Goal: Task Accomplishment & Management: Use online tool/utility

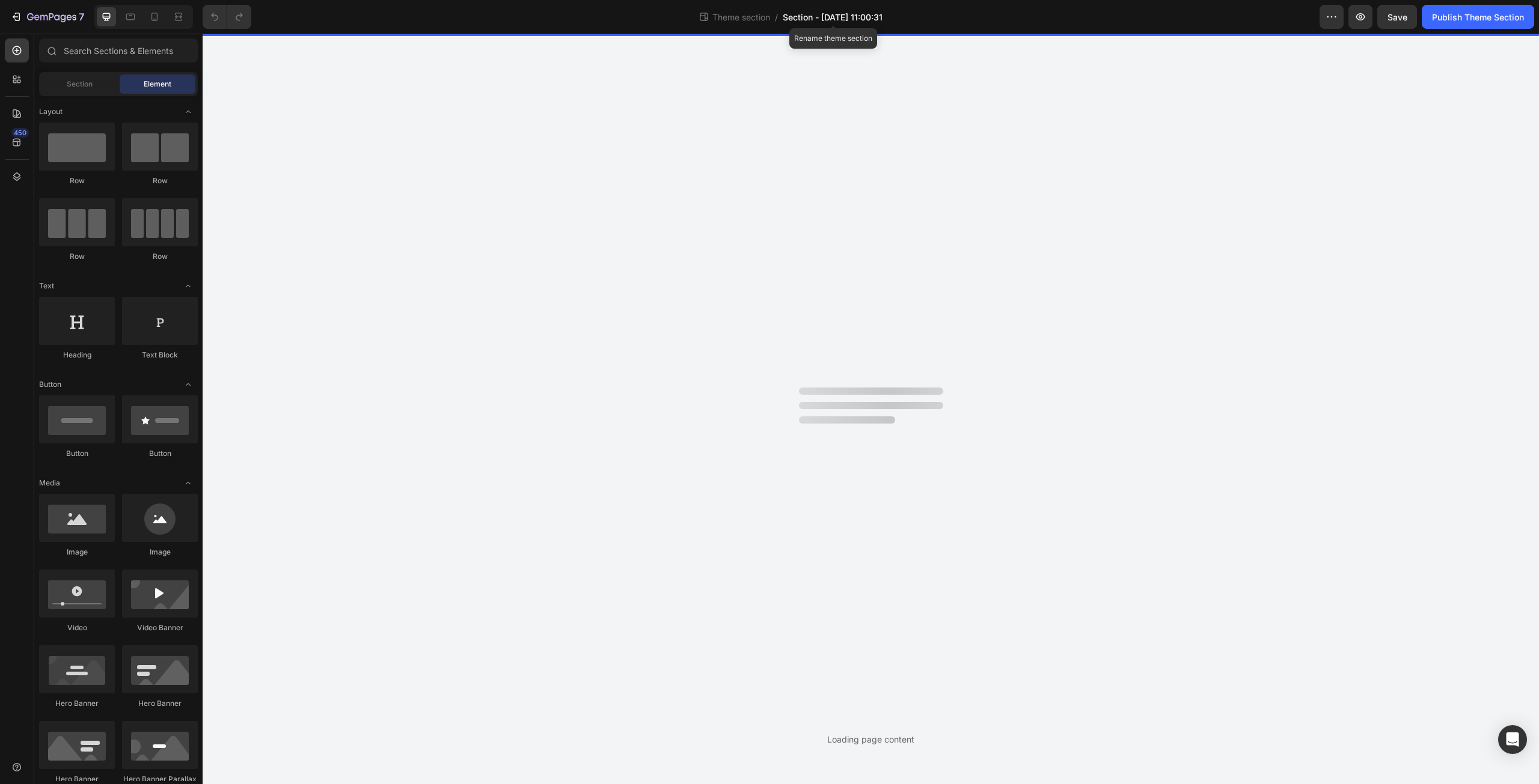
click at [843, 23] on span "Section - [DATE] 11:00:31" at bounding box center [832, 17] width 100 height 12
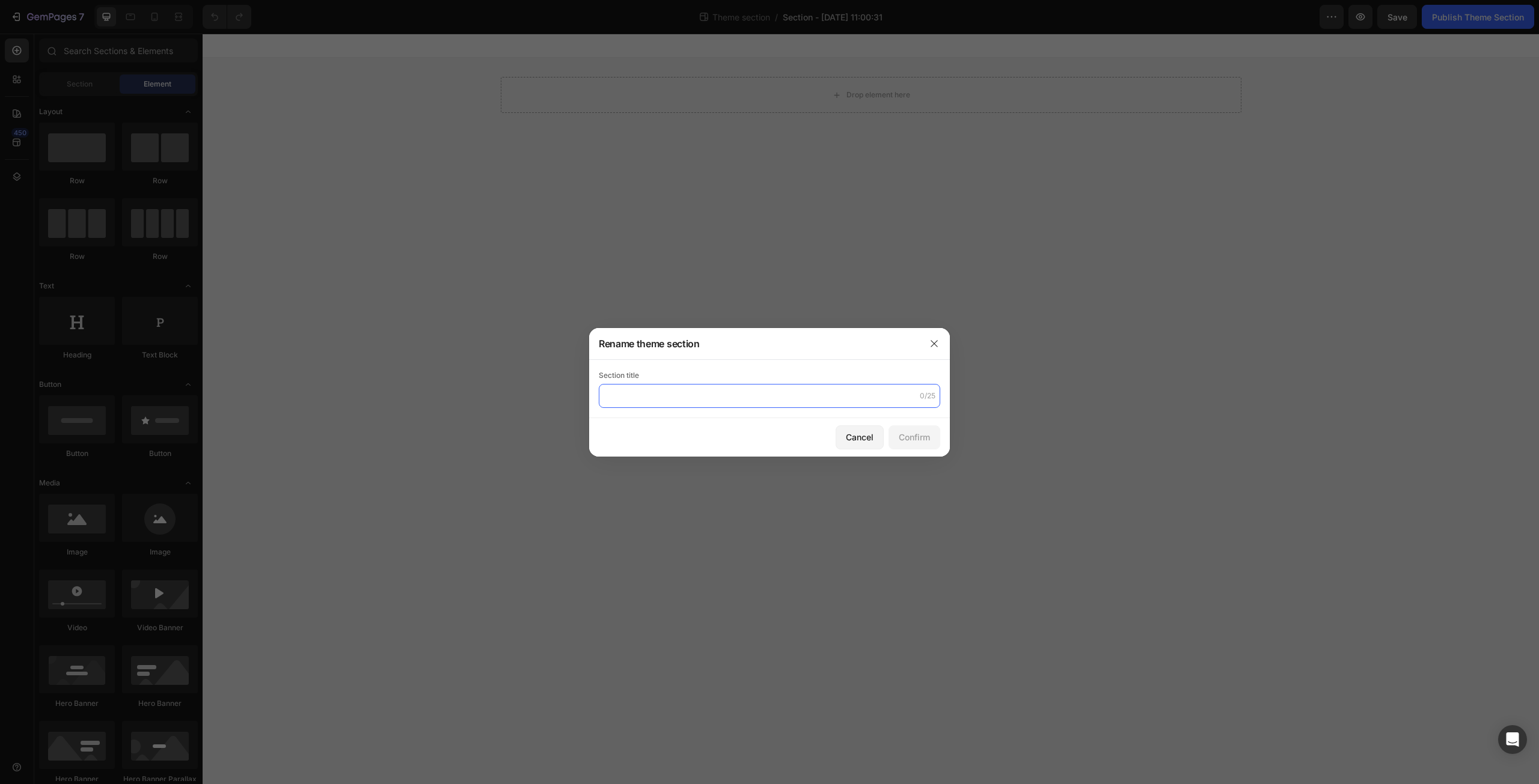
click at [714, 395] on input "text" at bounding box center [769, 396] width 341 height 24
type input "GEM-NEW-LRC-1"
click at [920, 441] on div "Confirm" at bounding box center [914, 436] width 31 height 12
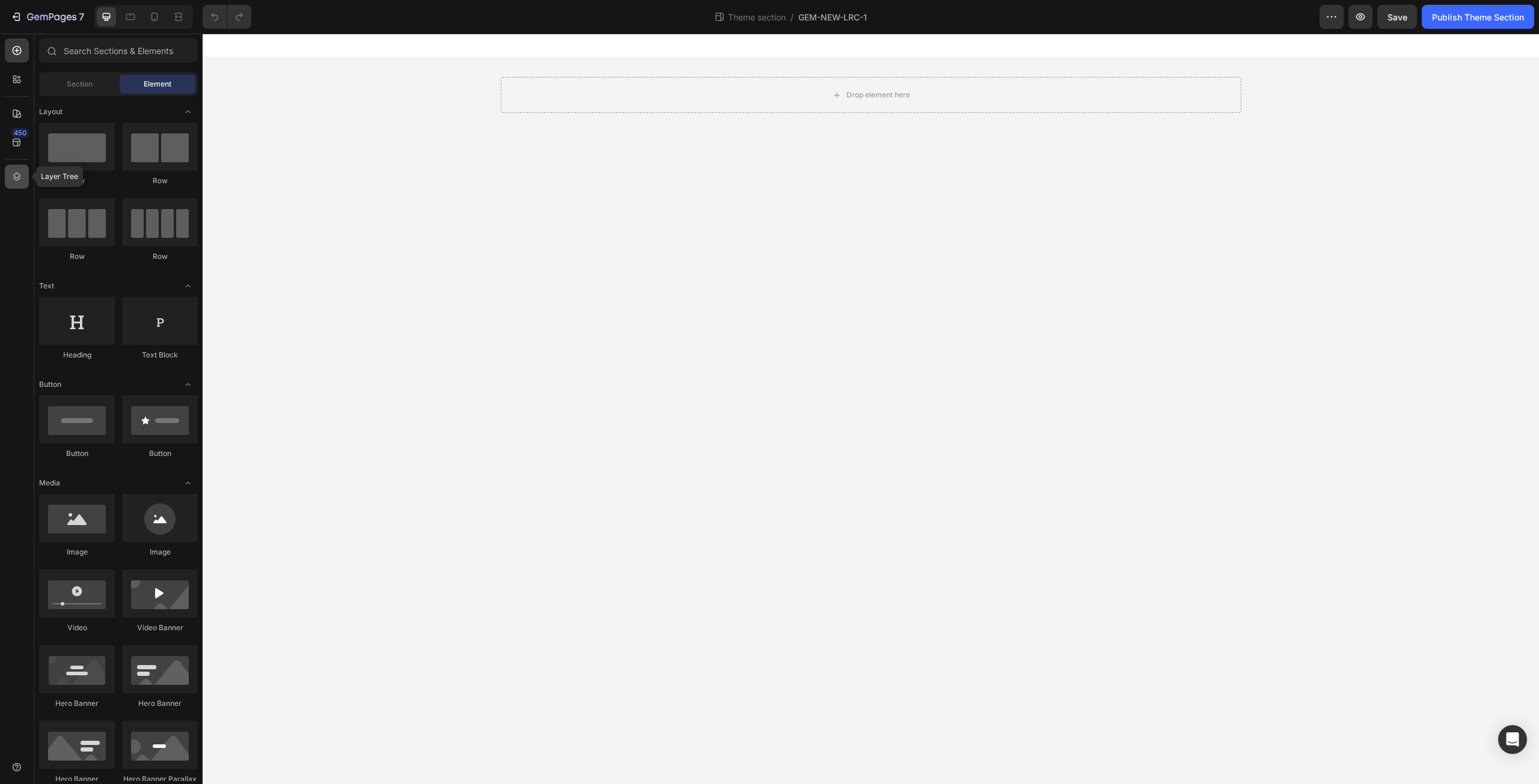
click at [7, 182] on div at bounding box center [17, 176] width 24 height 24
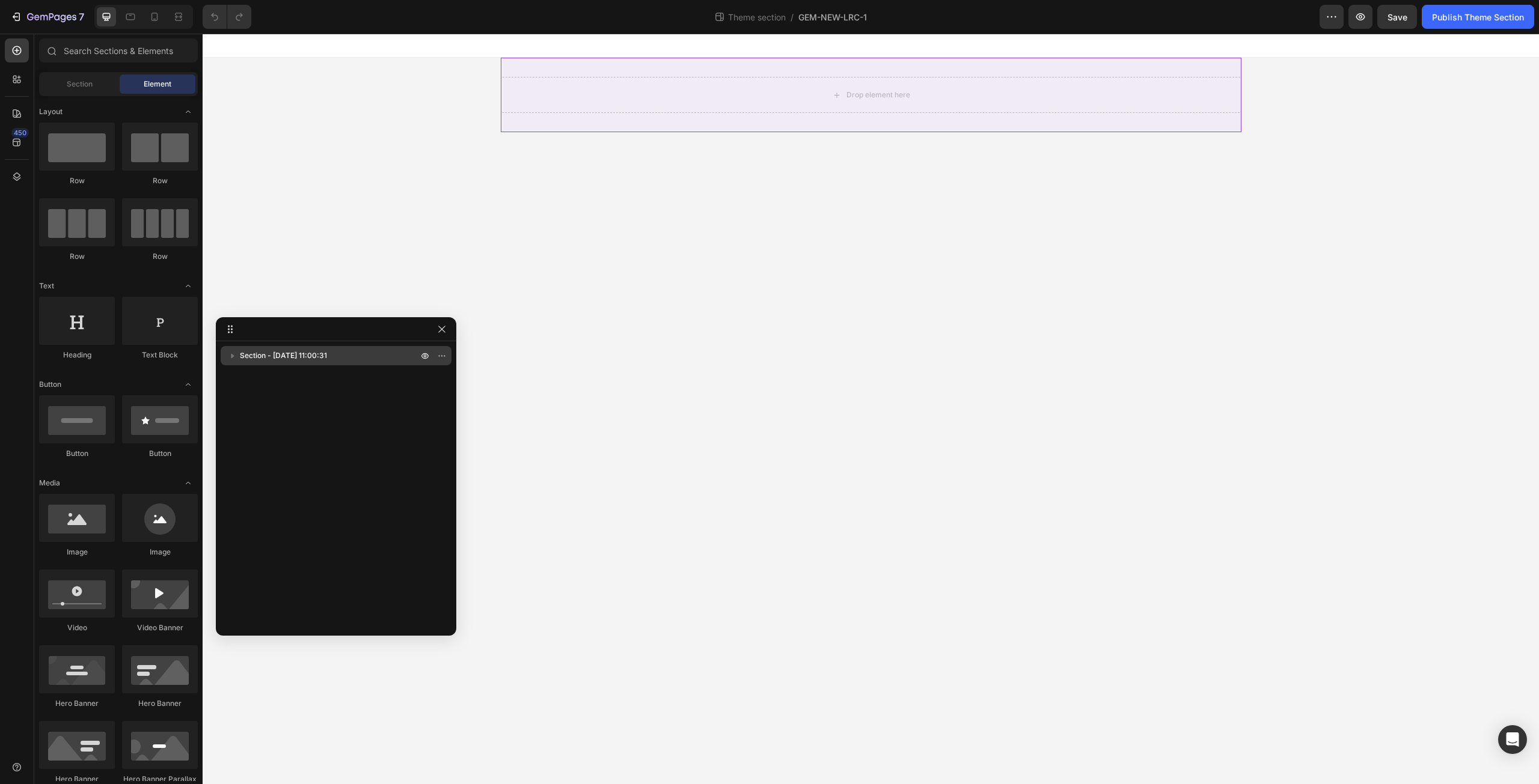
click at [322, 364] on div "Section - [DATE] 11:00:31" at bounding box center [336, 356] width 221 height 19
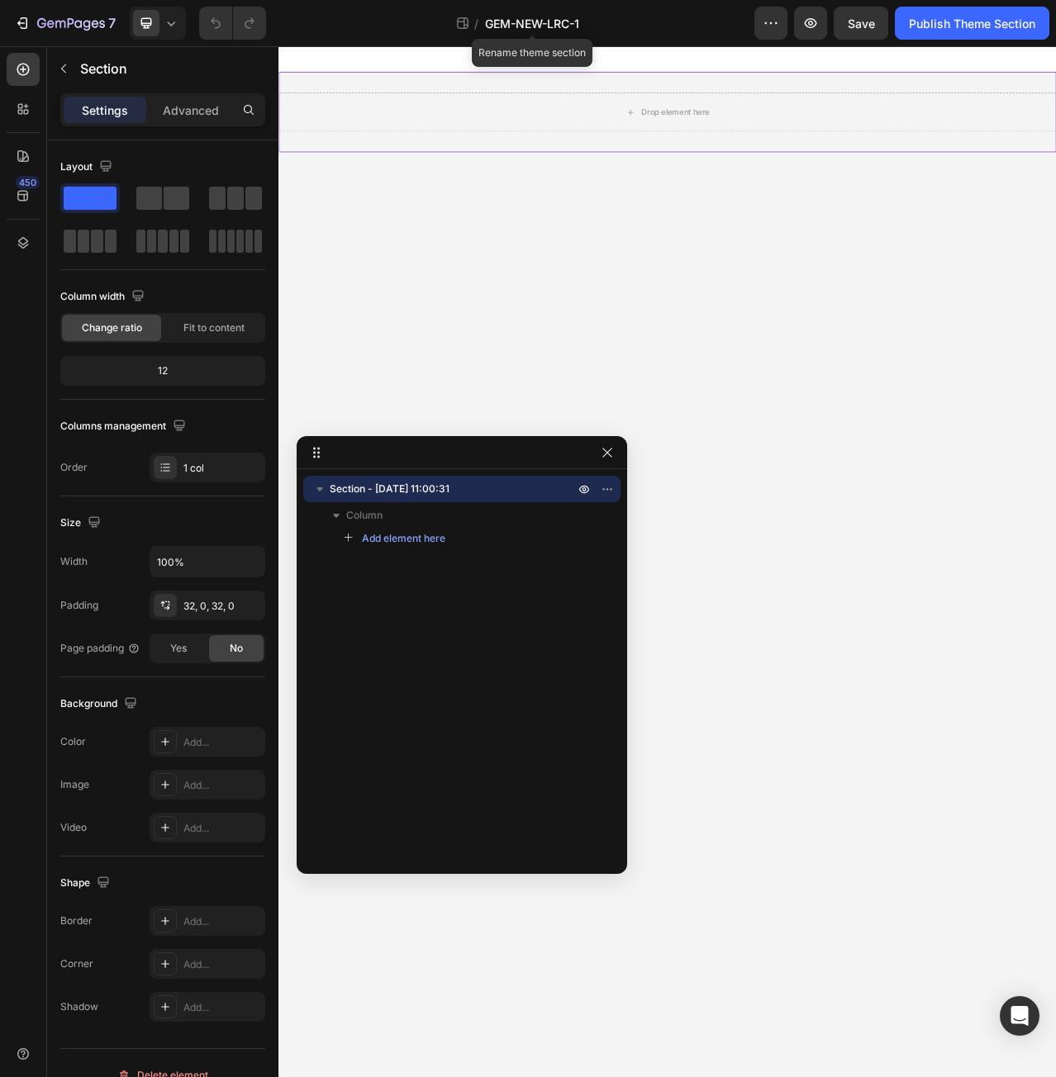
click at [542, 30] on span "GEM-NEW-LRC-1" at bounding box center [532, 23] width 94 height 17
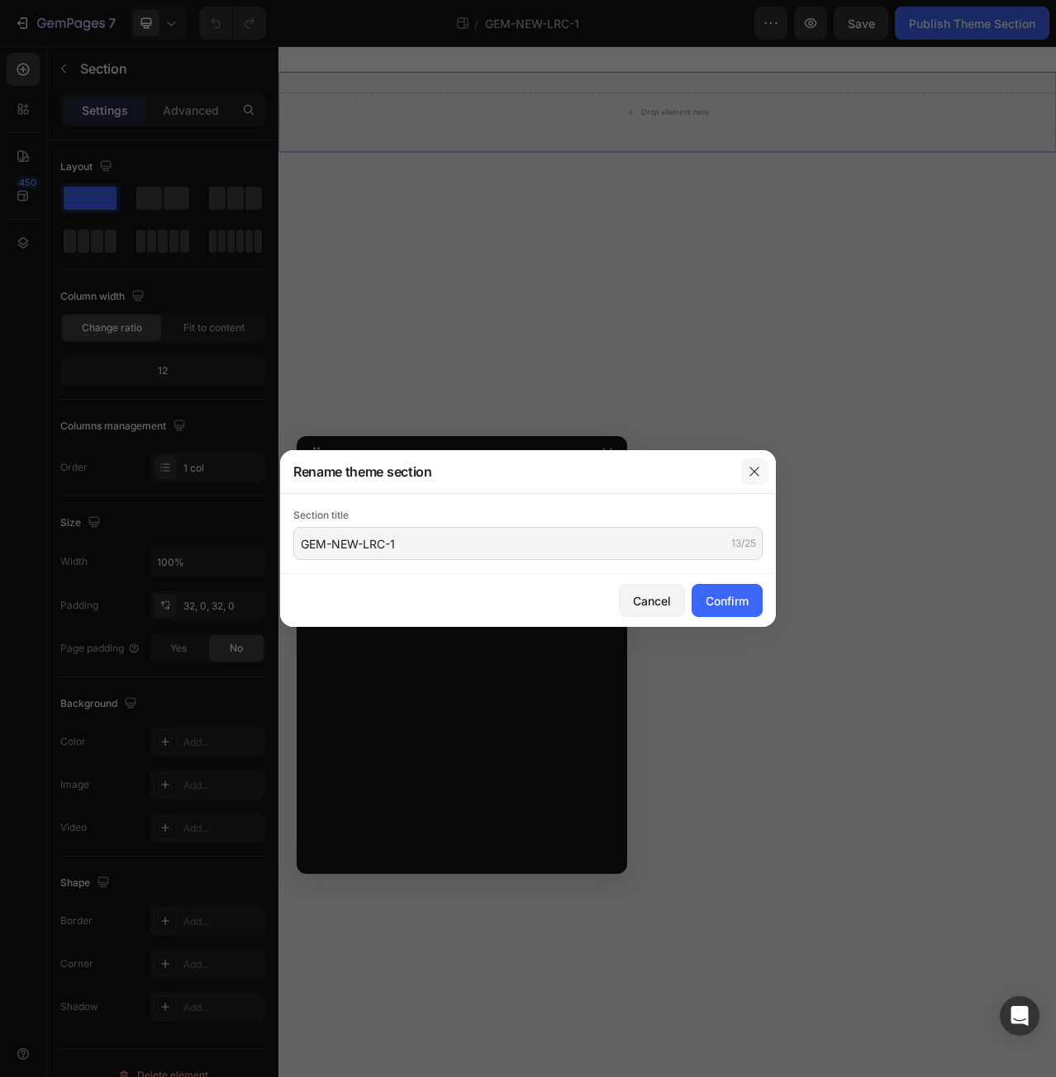
click at [753, 476] on icon "button" at bounding box center [754, 471] width 13 height 13
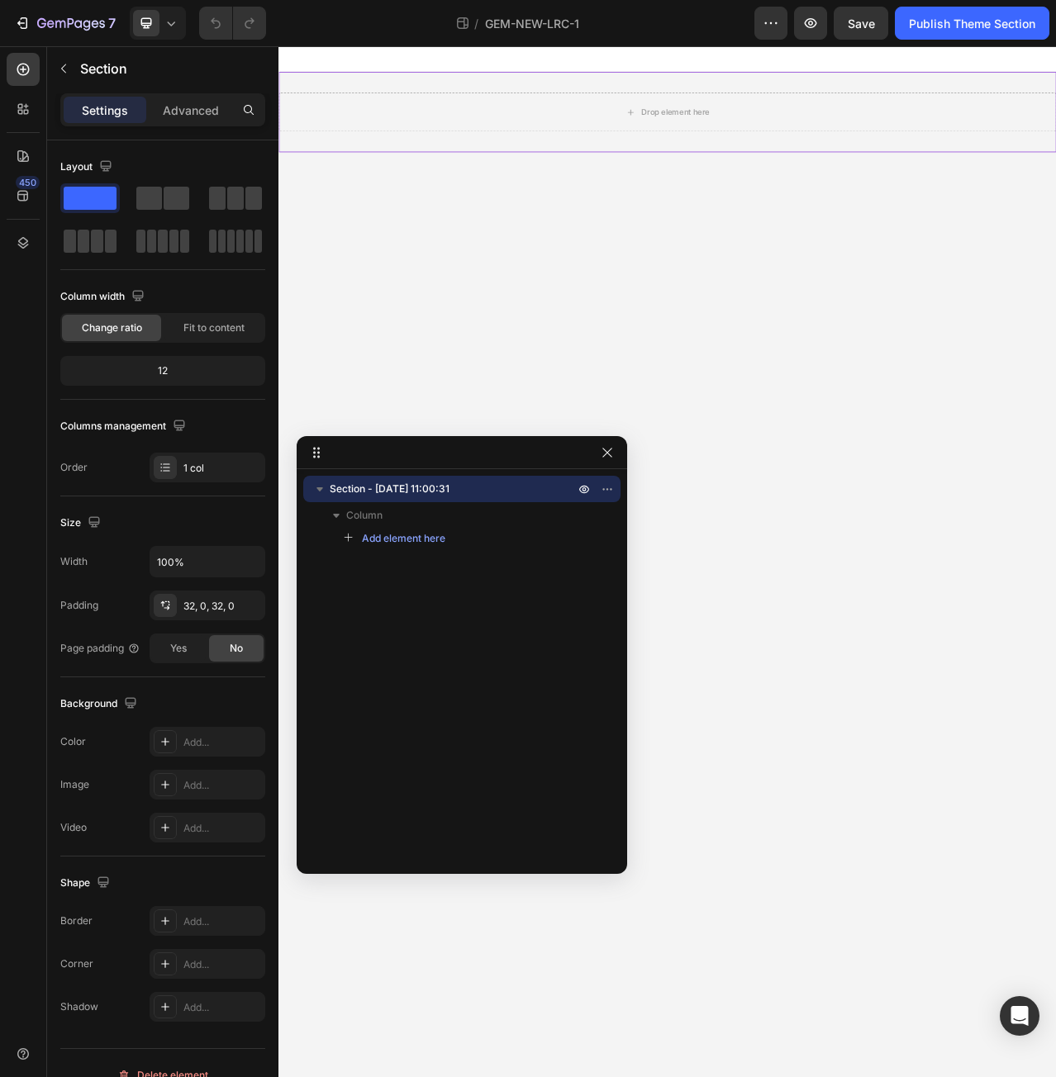
click at [392, 588] on div "Section - [DATE] 11:00:31 Column Add element here" at bounding box center [462, 666] width 330 height 380
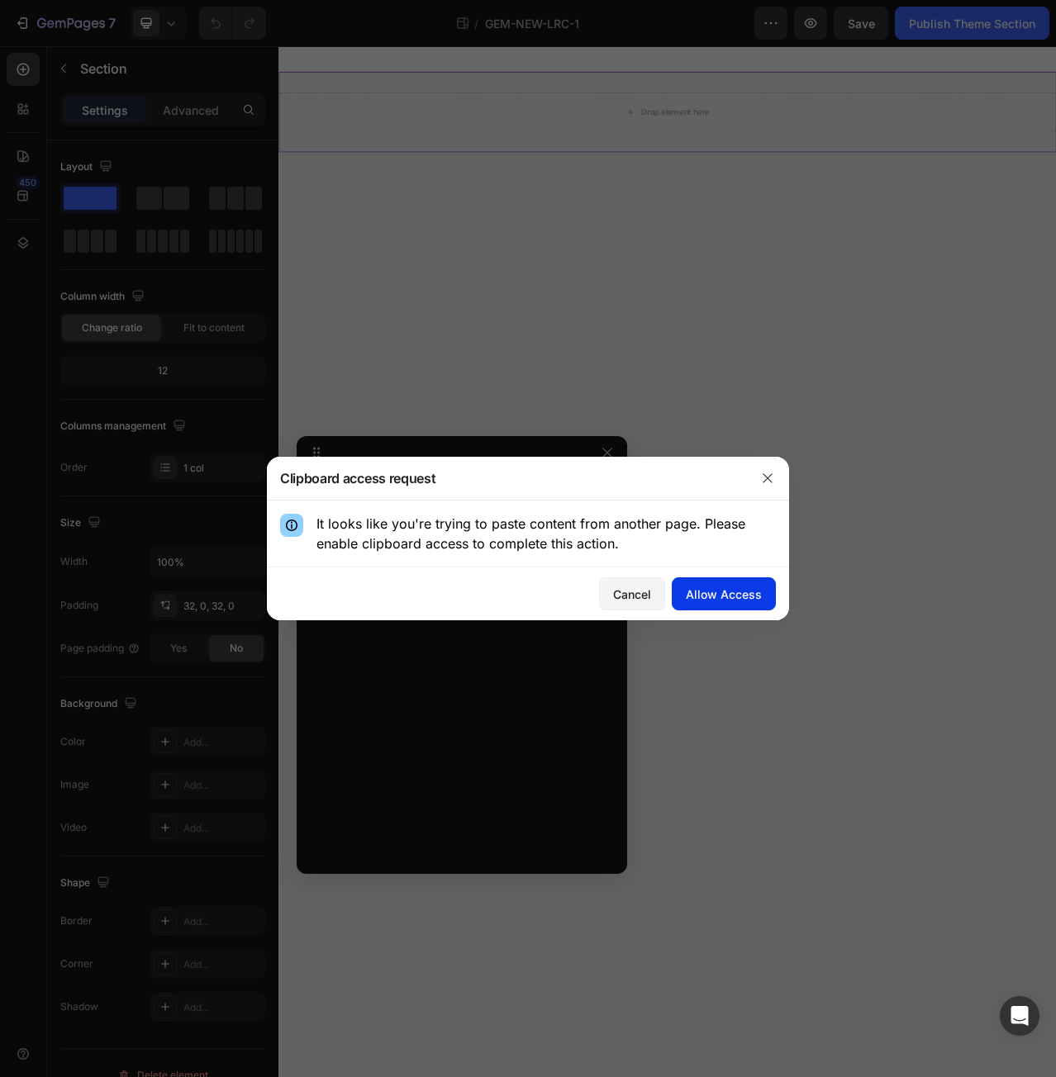
click at [701, 601] on div "Allow Access" at bounding box center [724, 594] width 76 height 17
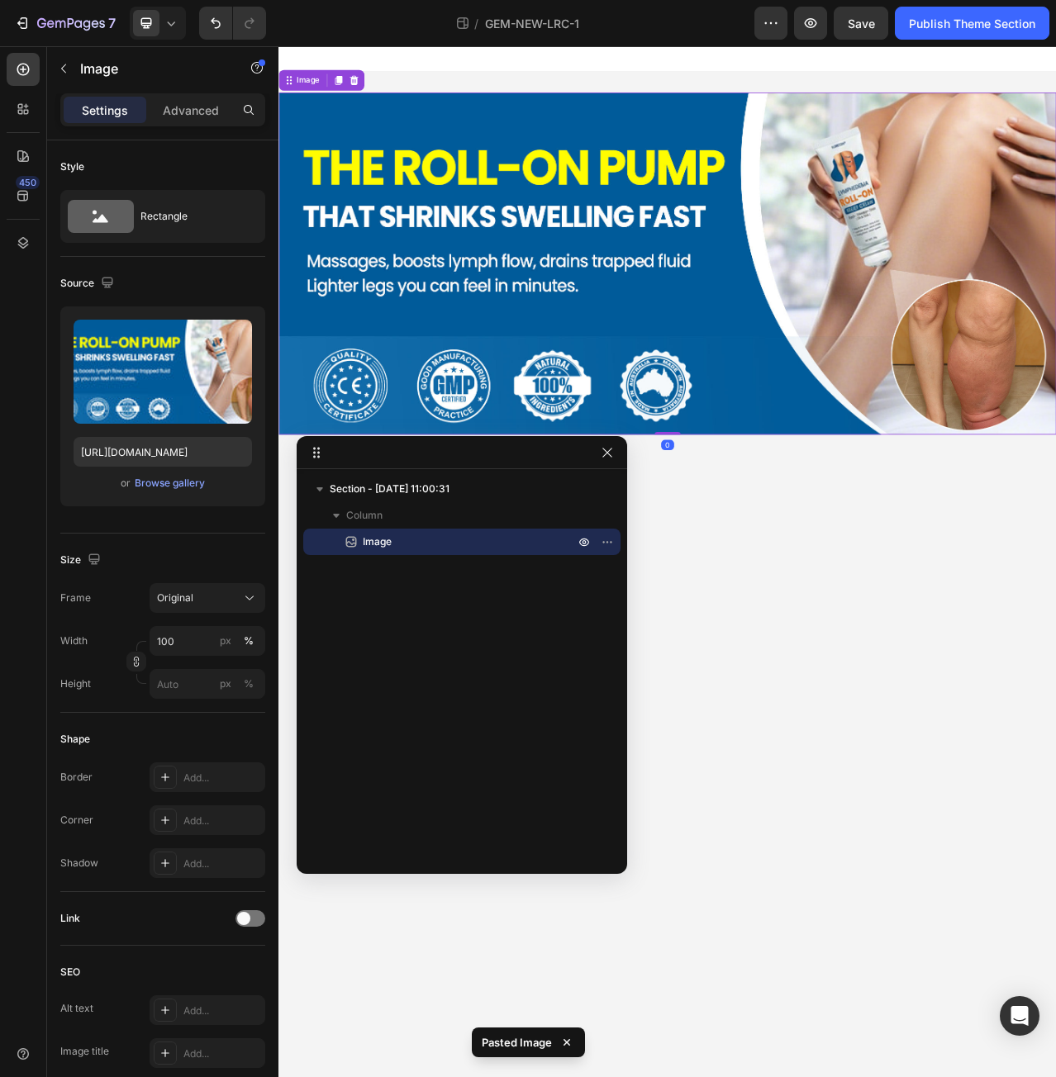
click at [425, 613] on div "Section - [DATE] 11:00:31 Column Image" at bounding box center [462, 666] width 330 height 380
click at [473, 598] on div "Section - [DATE] 11:00:31 Column Image" at bounding box center [462, 666] width 330 height 380
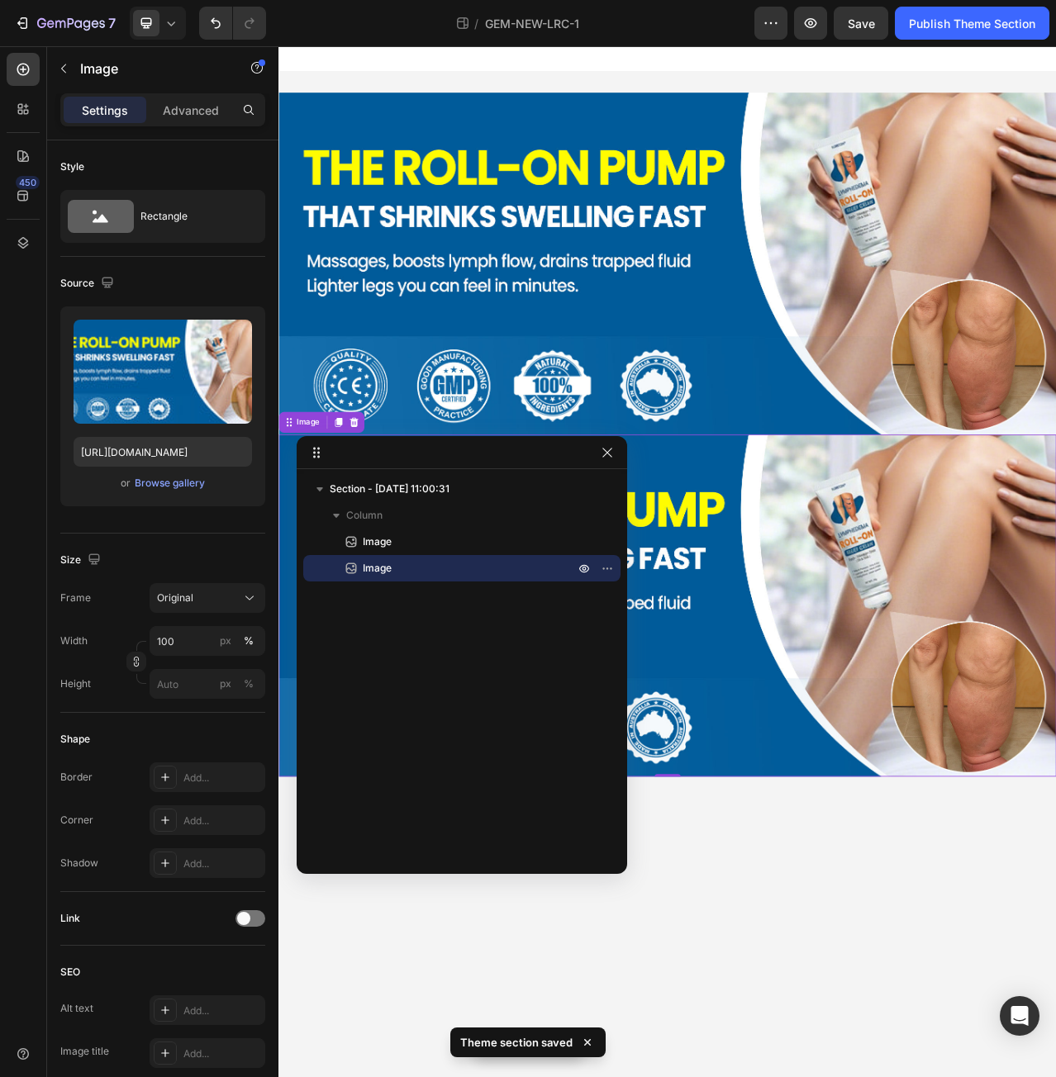
click at [417, 644] on div "Section - [DATE] 11:00:31 Column Image Image" at bounding box center [462, 666] width 330 height 380
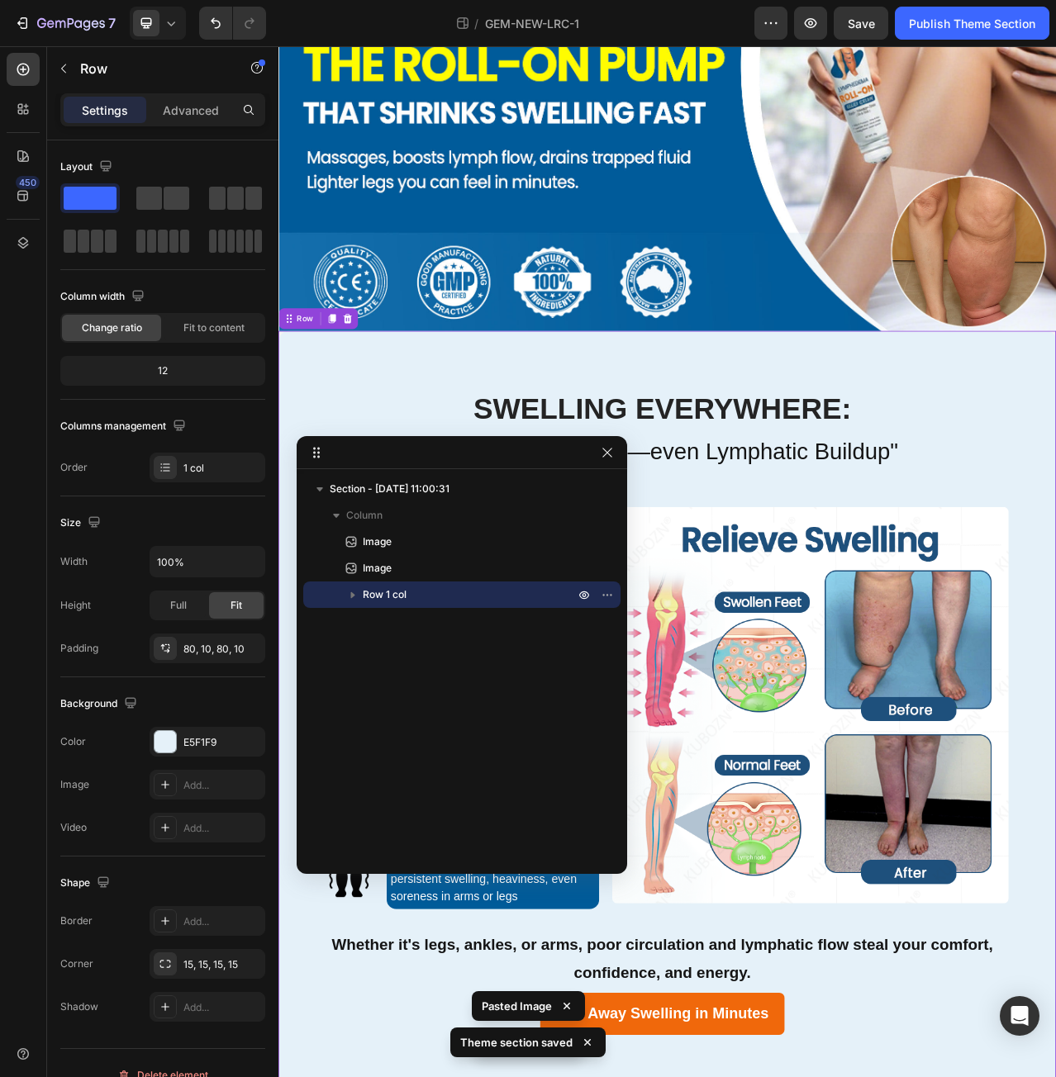
scroll to position [570, 0]
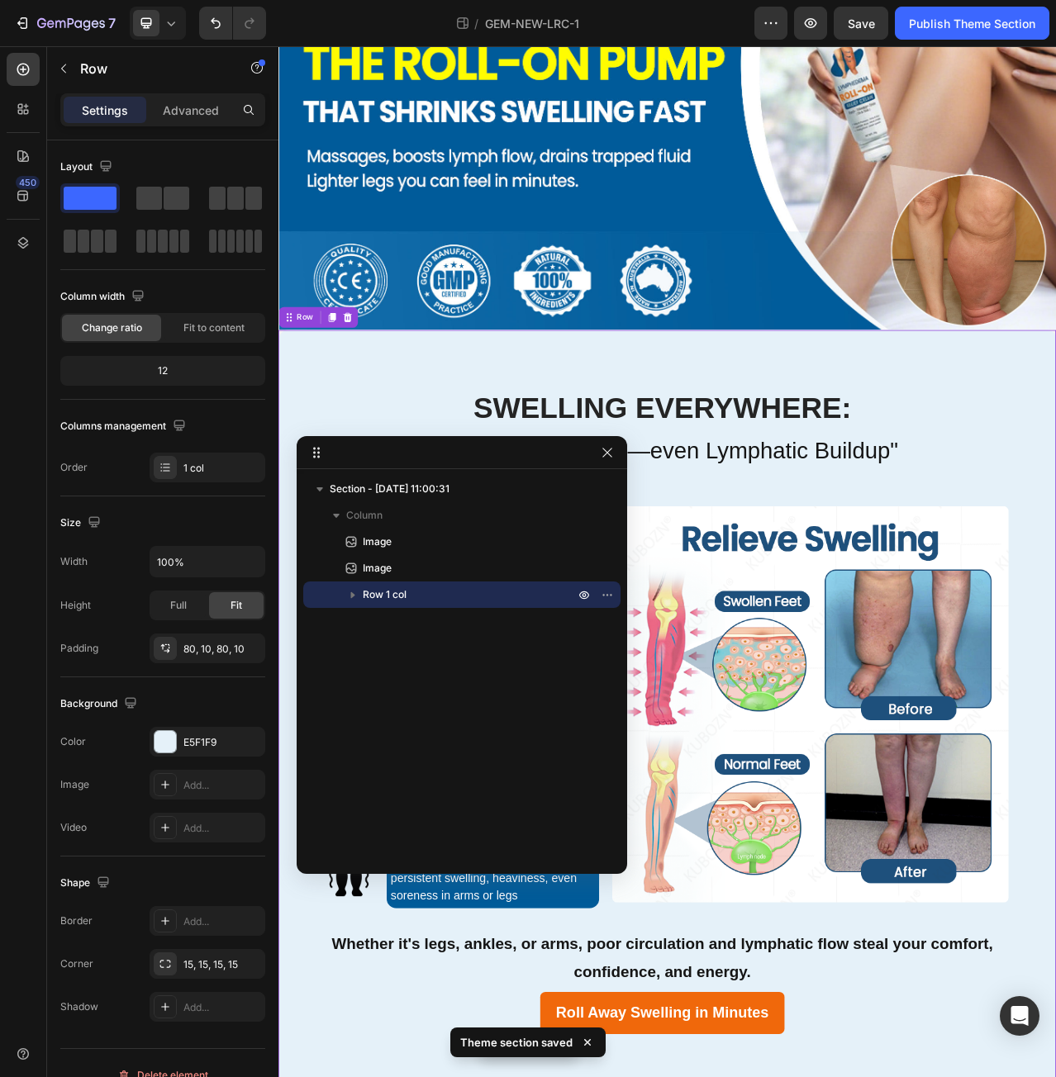
click at [440, 670] on div "Section - [DATE] 11:00:31 Column Image Image Row 1 col" at bounding box center [462, 666] width 330 height 380
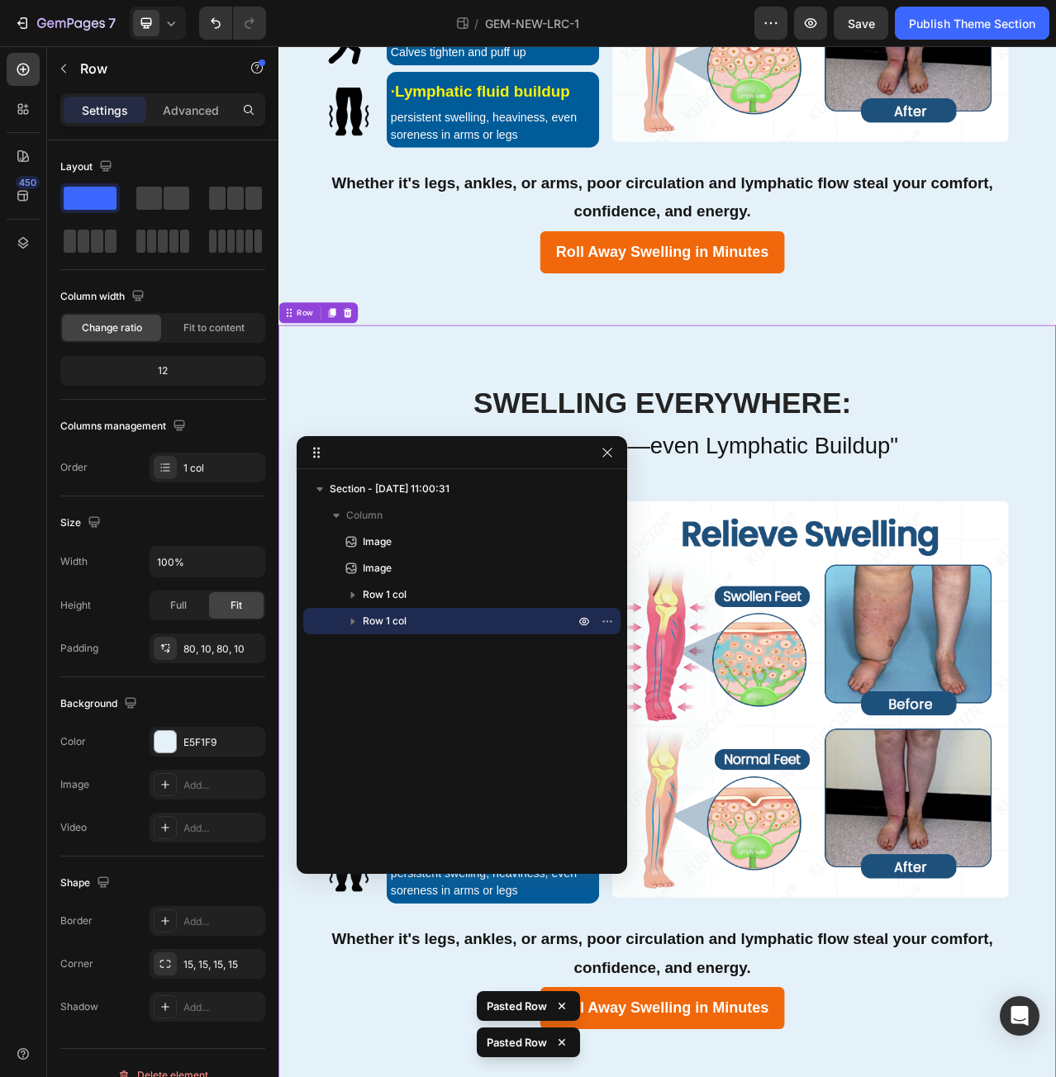
scroll to position [1562, 0]
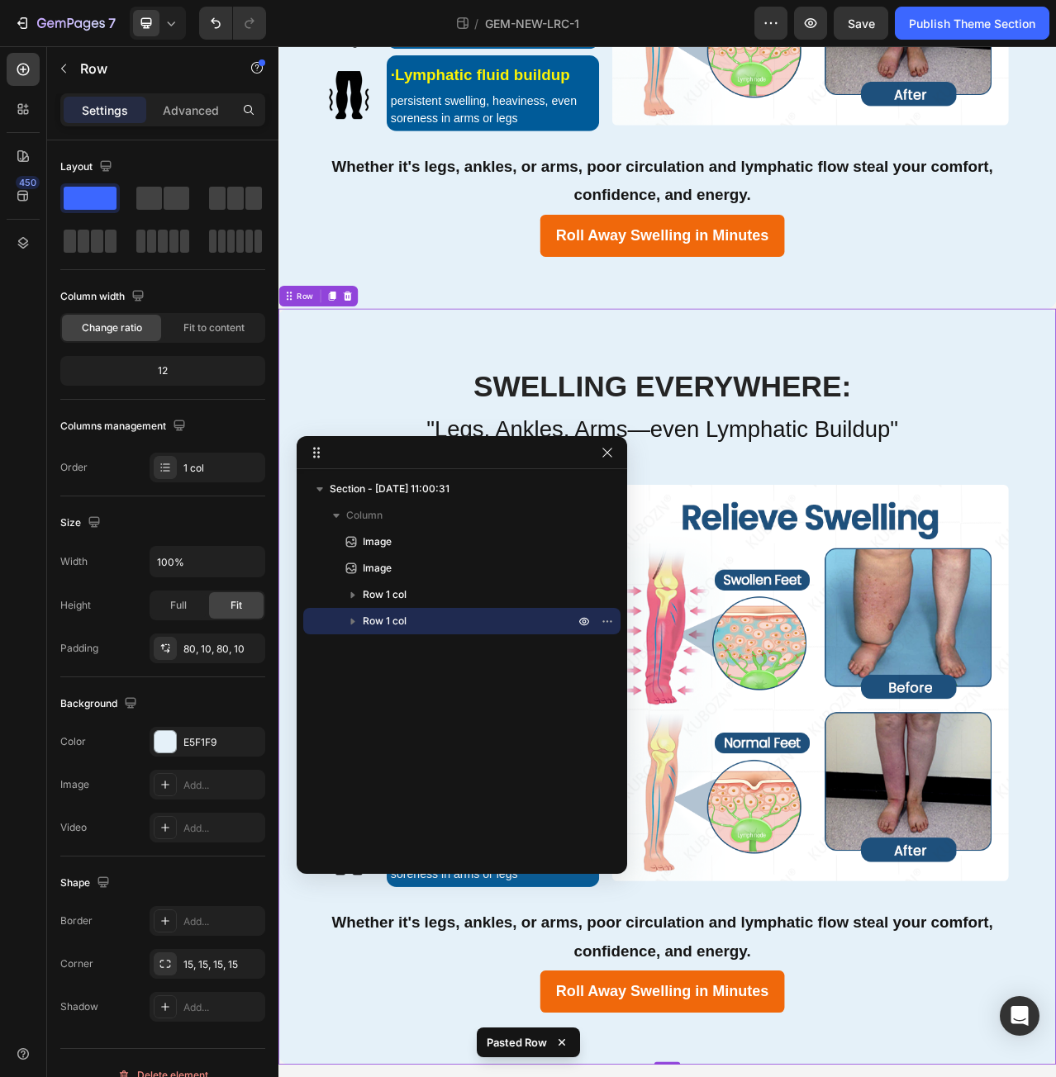
click at [444, 720] on div "Section - [DATE] 11:00:31 Column Image Image Row 1 col Row 1 col" at bounding box center [462, 666] width 330 height 380
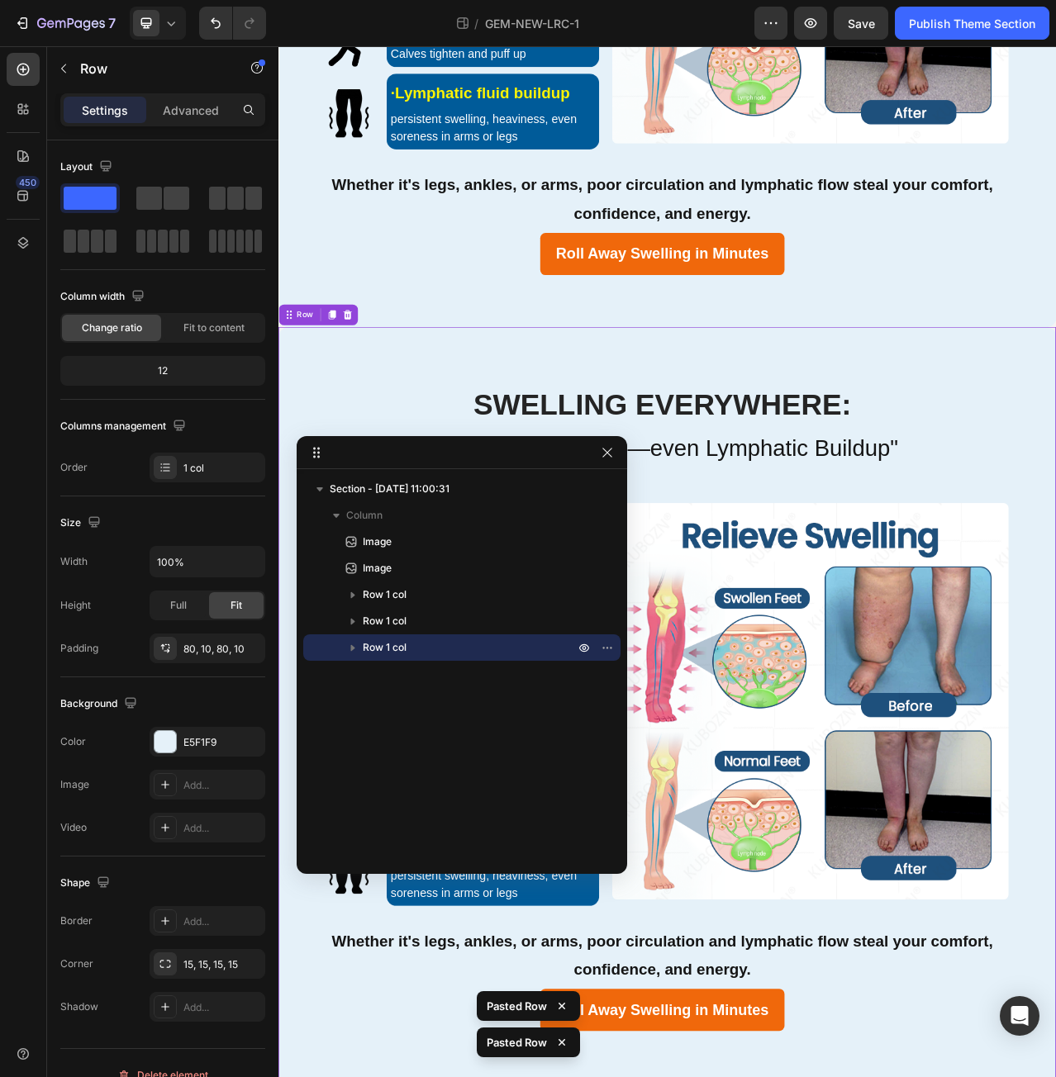
scroll to position [2526, 0]
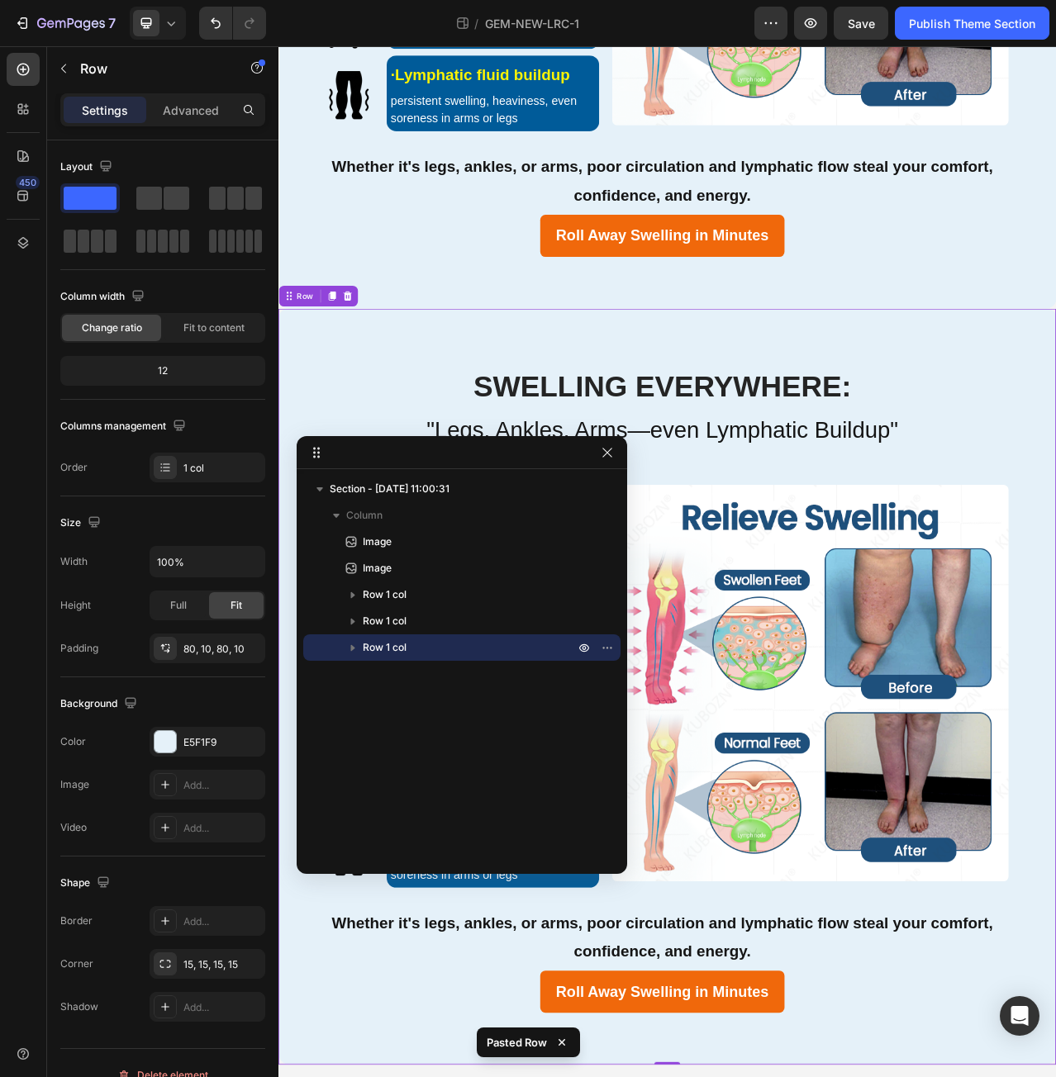
click at [397, 687] on div "Section - [DATE] 11:00:31 Column Image Image Row 1 col Row 1 col Row 1 col" at bounding box center [462, 666] width 330 height 380
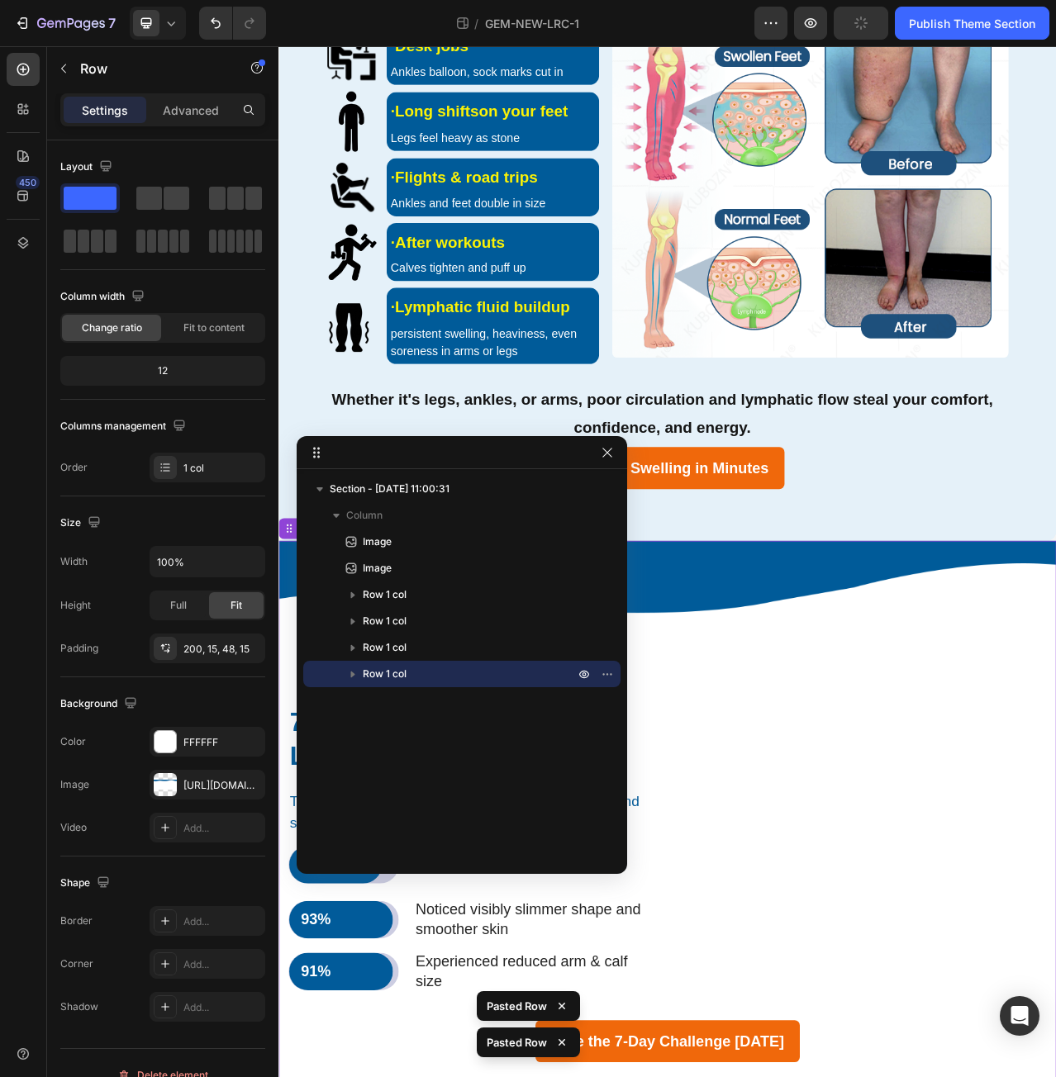
scroll to position [3230, 0]
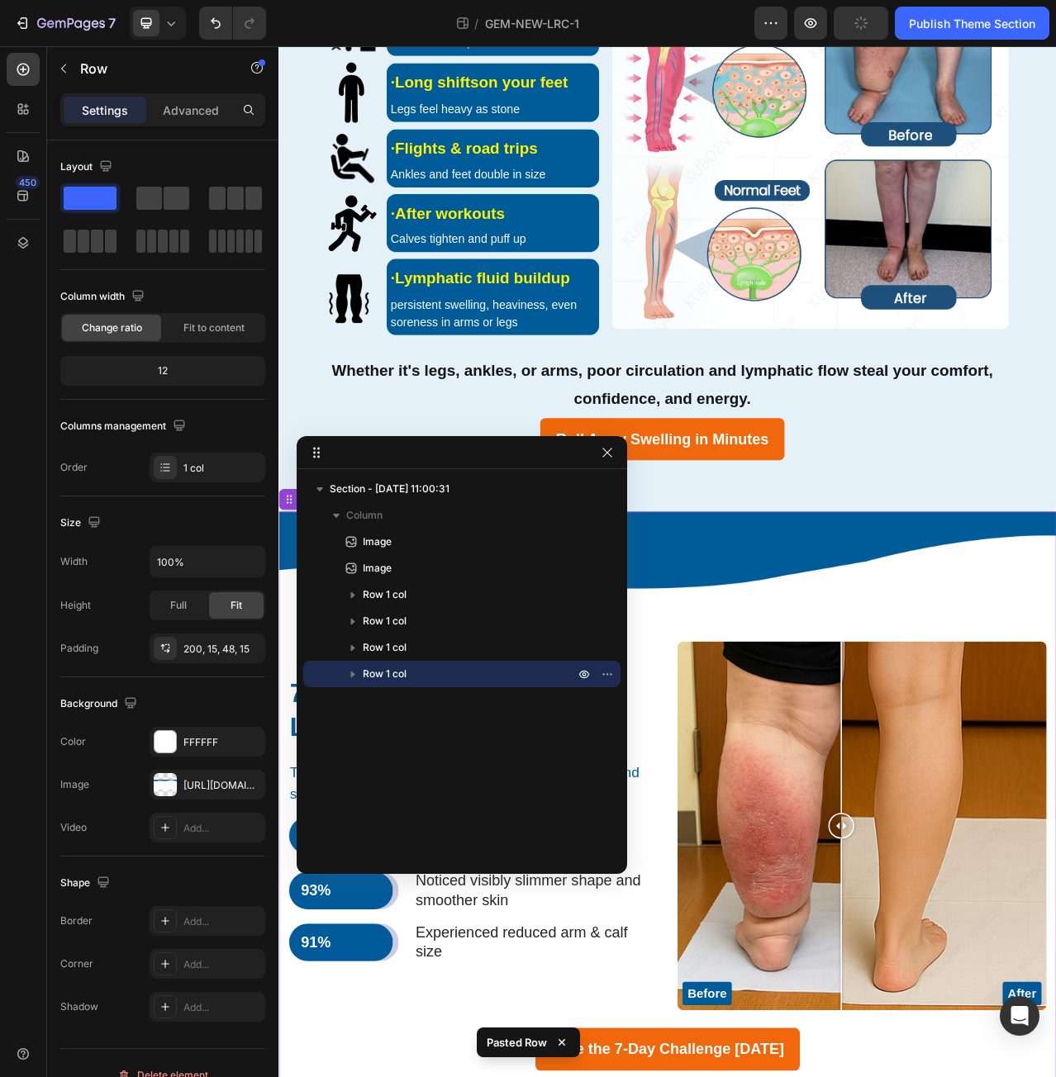
click at [476, 719] on div "Section - [DATE] 11:00:31 Column Image Image Row 1 col Row 1 col Row 1 col Row …" at bounding box center [462, 666] width 330 height 380
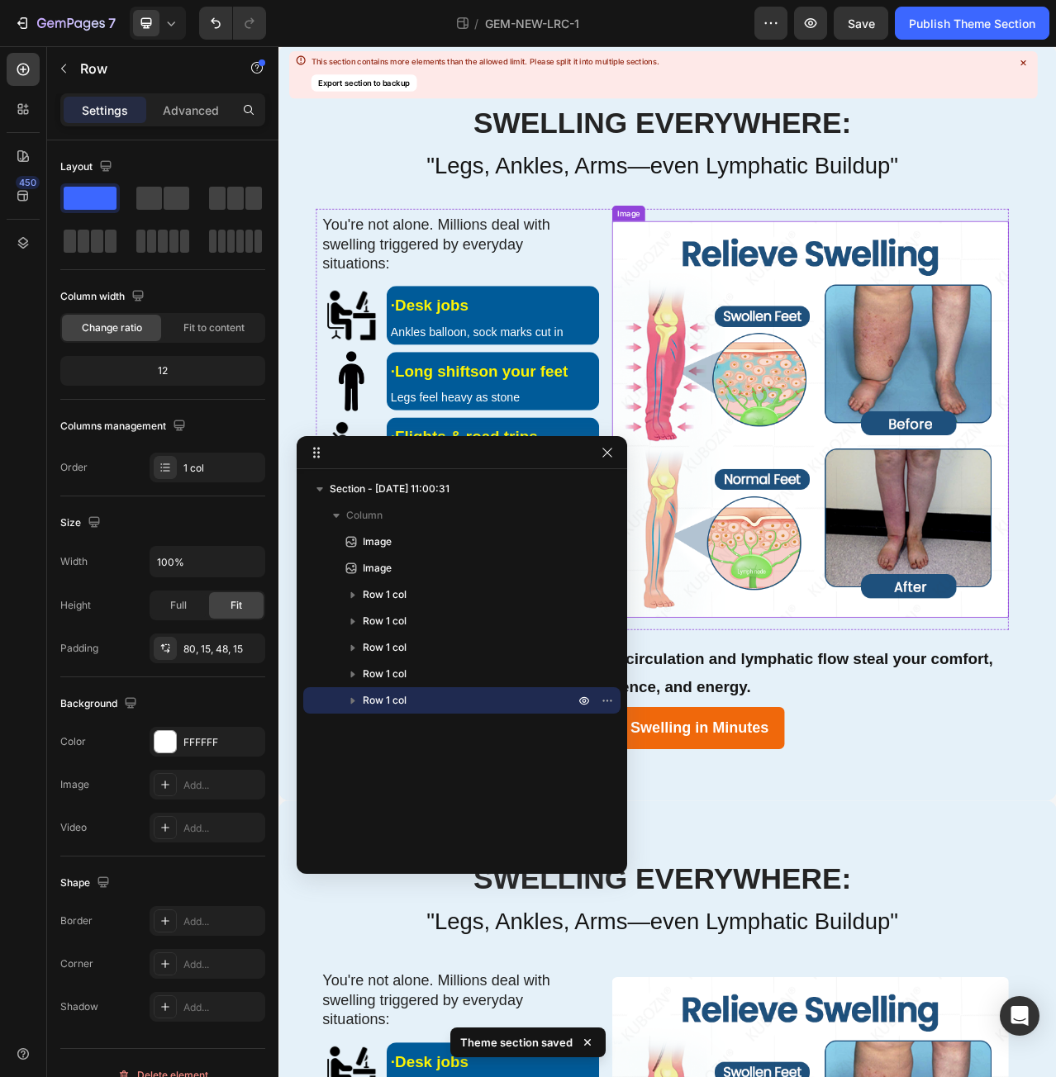
scroll to position [1429, 0]
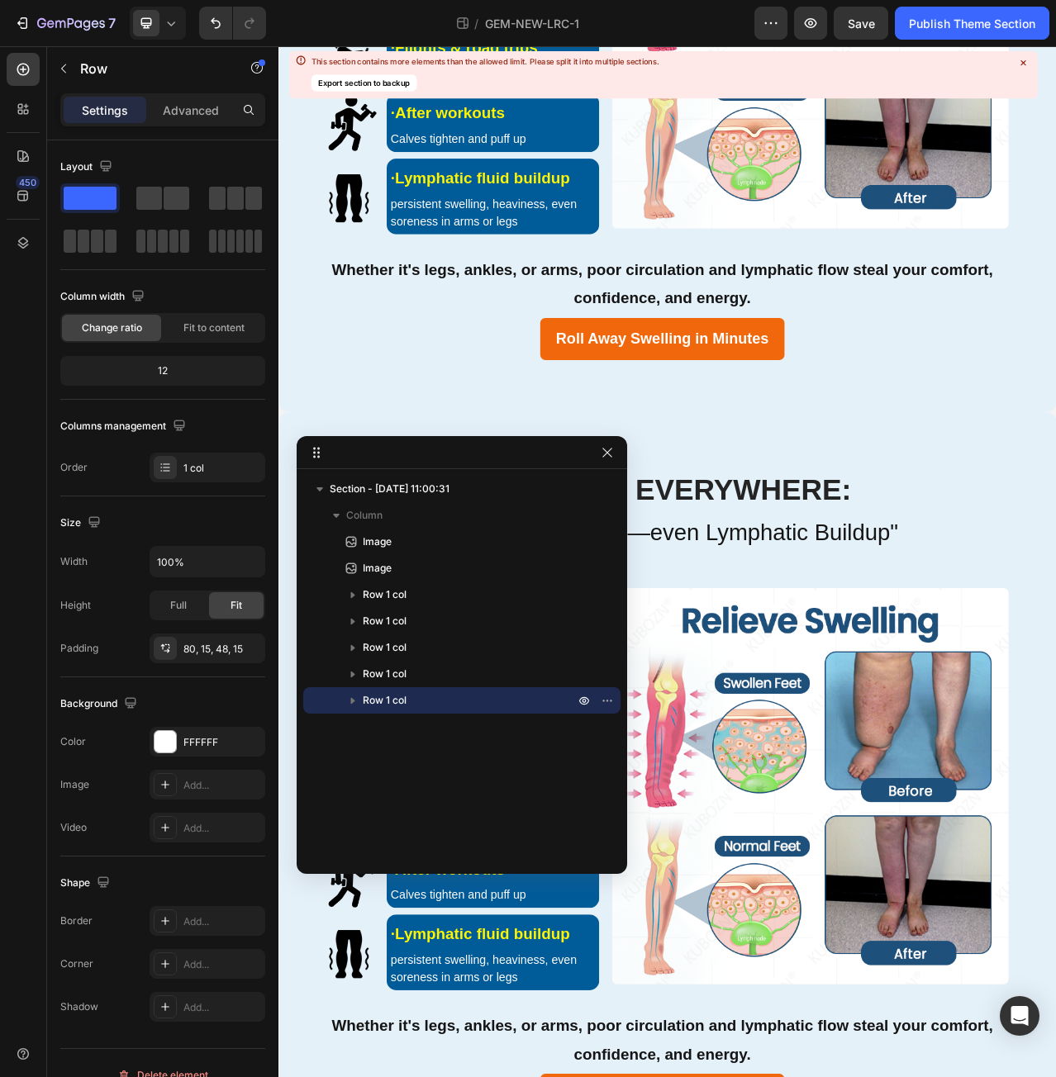
click at [1018, 851] on img at bounding box center [957, 991] width 506 height 506
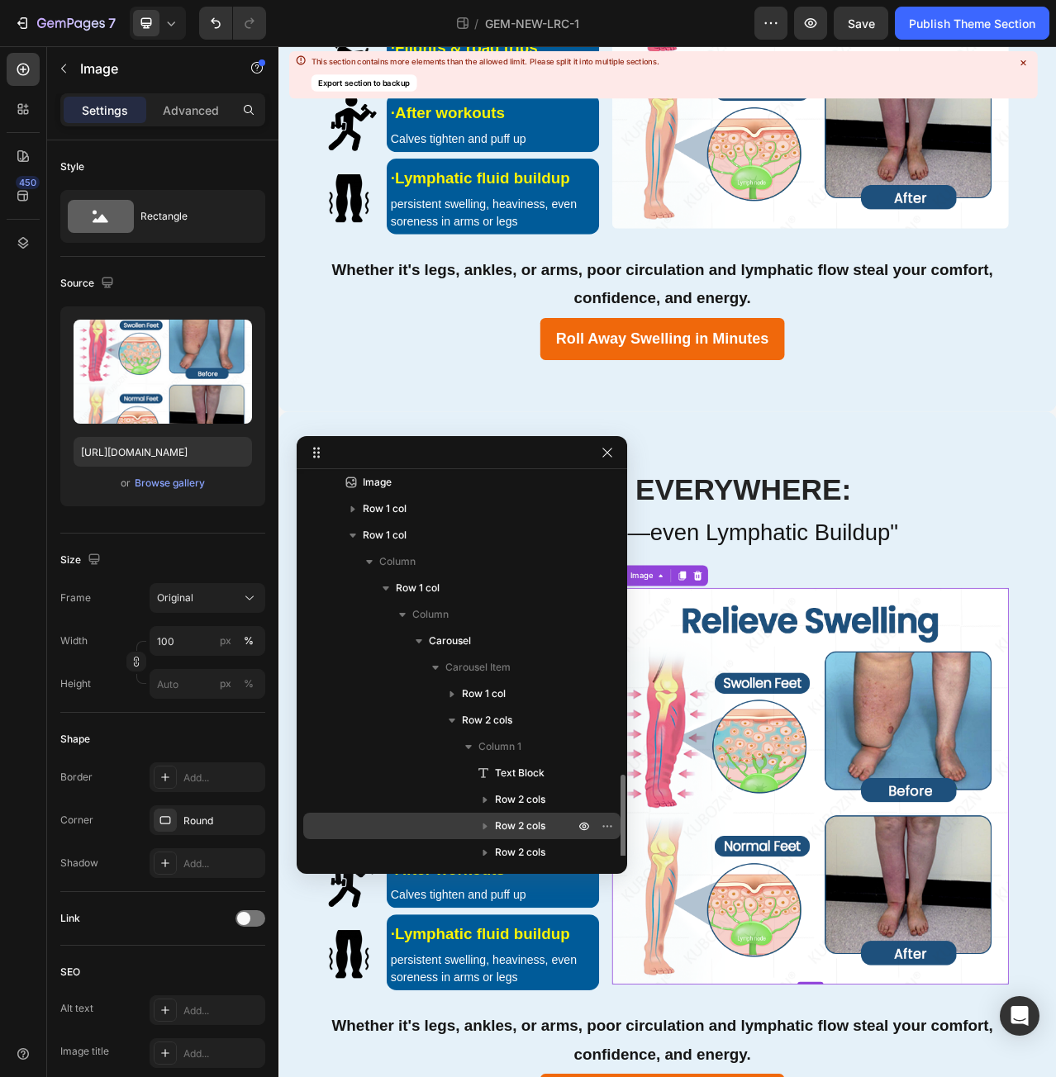
scroll to position [251, 0]
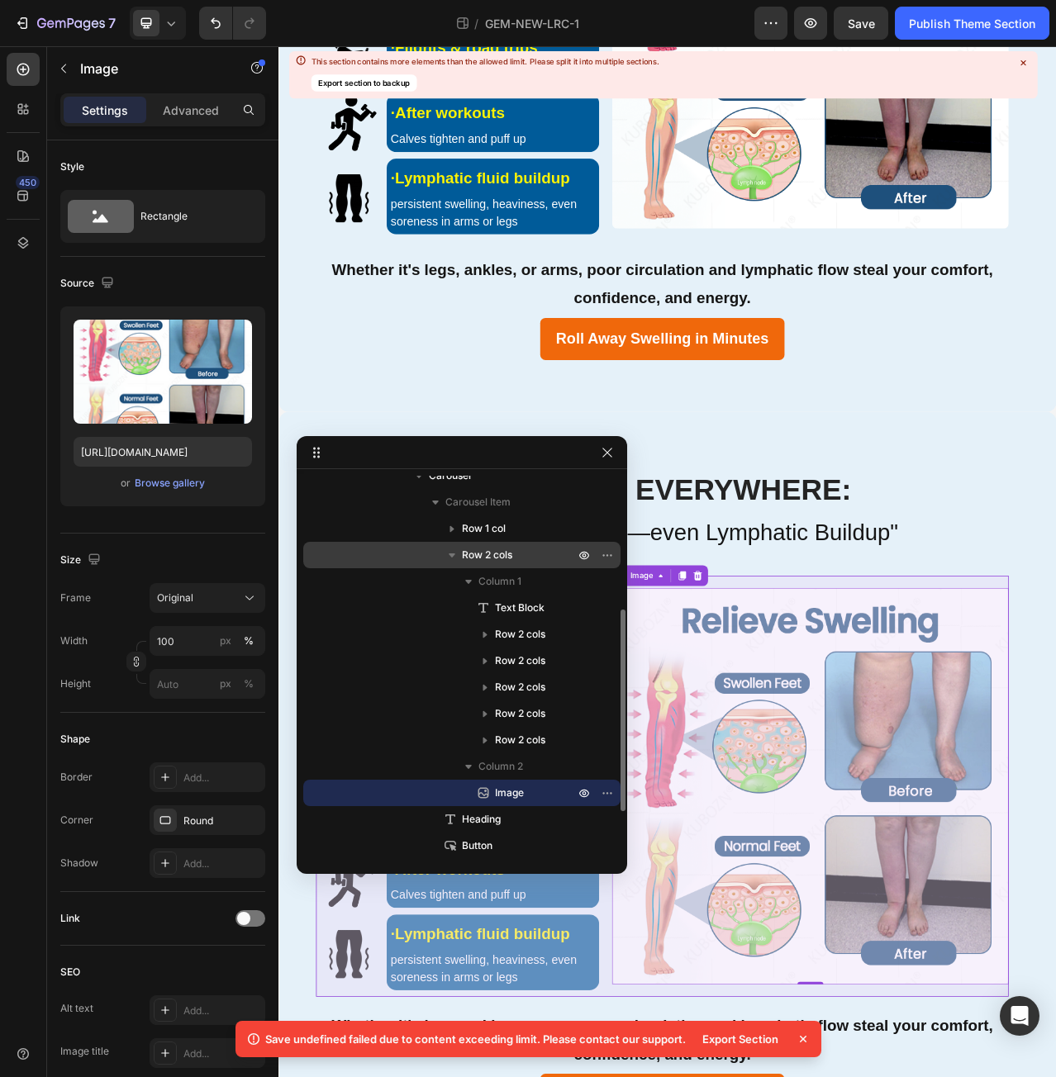
click at [454, 558] on icon "button" at bounding box center [452, 555] width 17 height 17
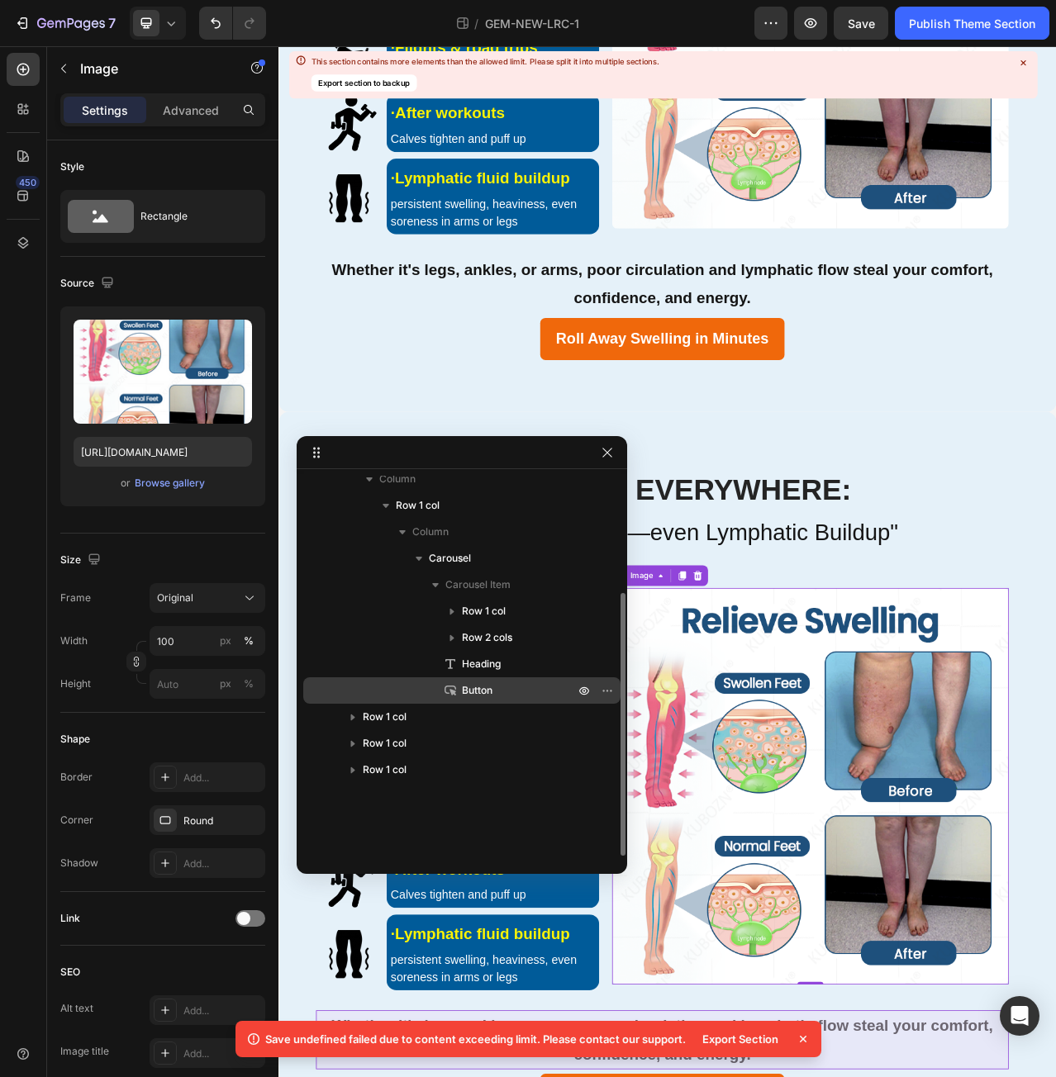
scroll to position [169, 0]
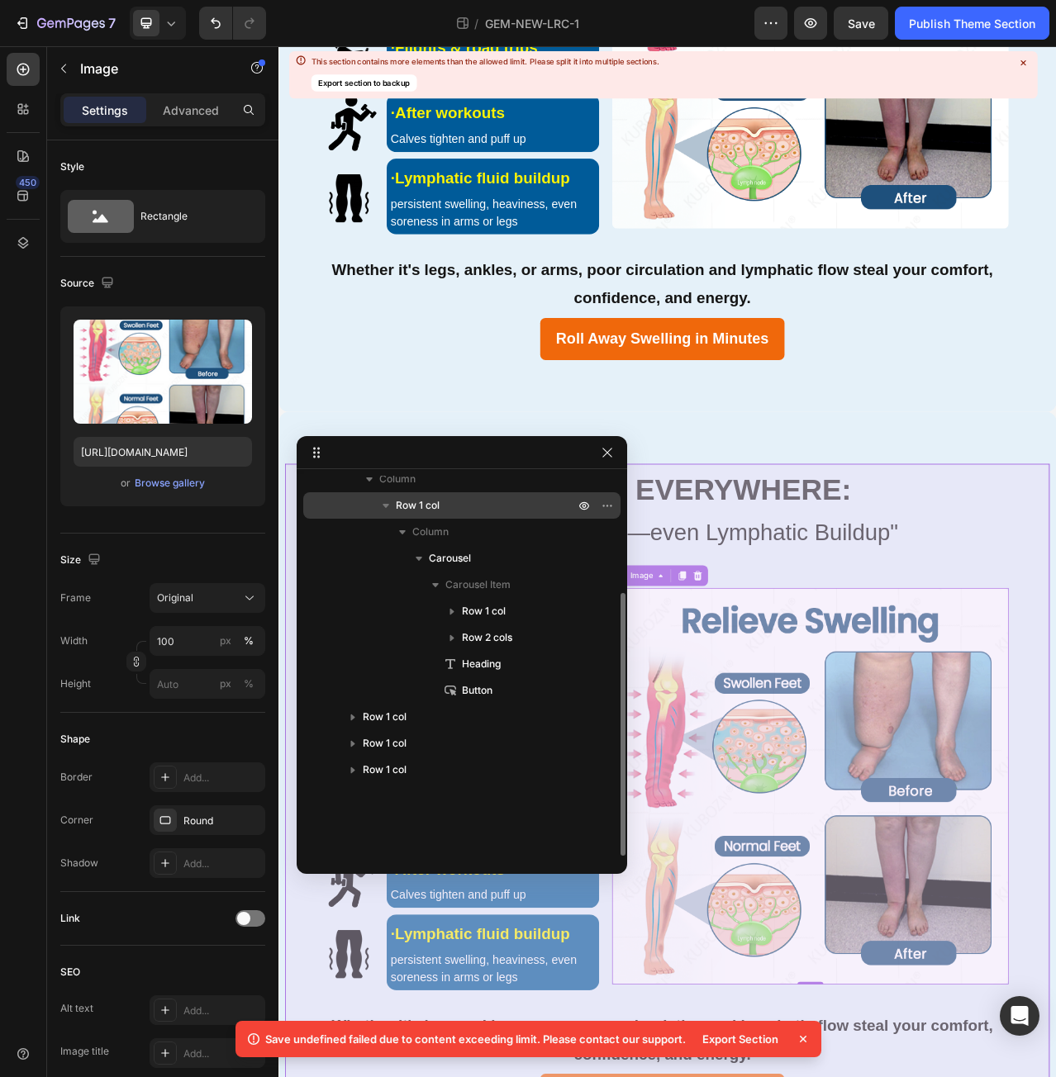
click at [390, 511] on icon "button" at bounding box center [386, 505] width 17 height 17
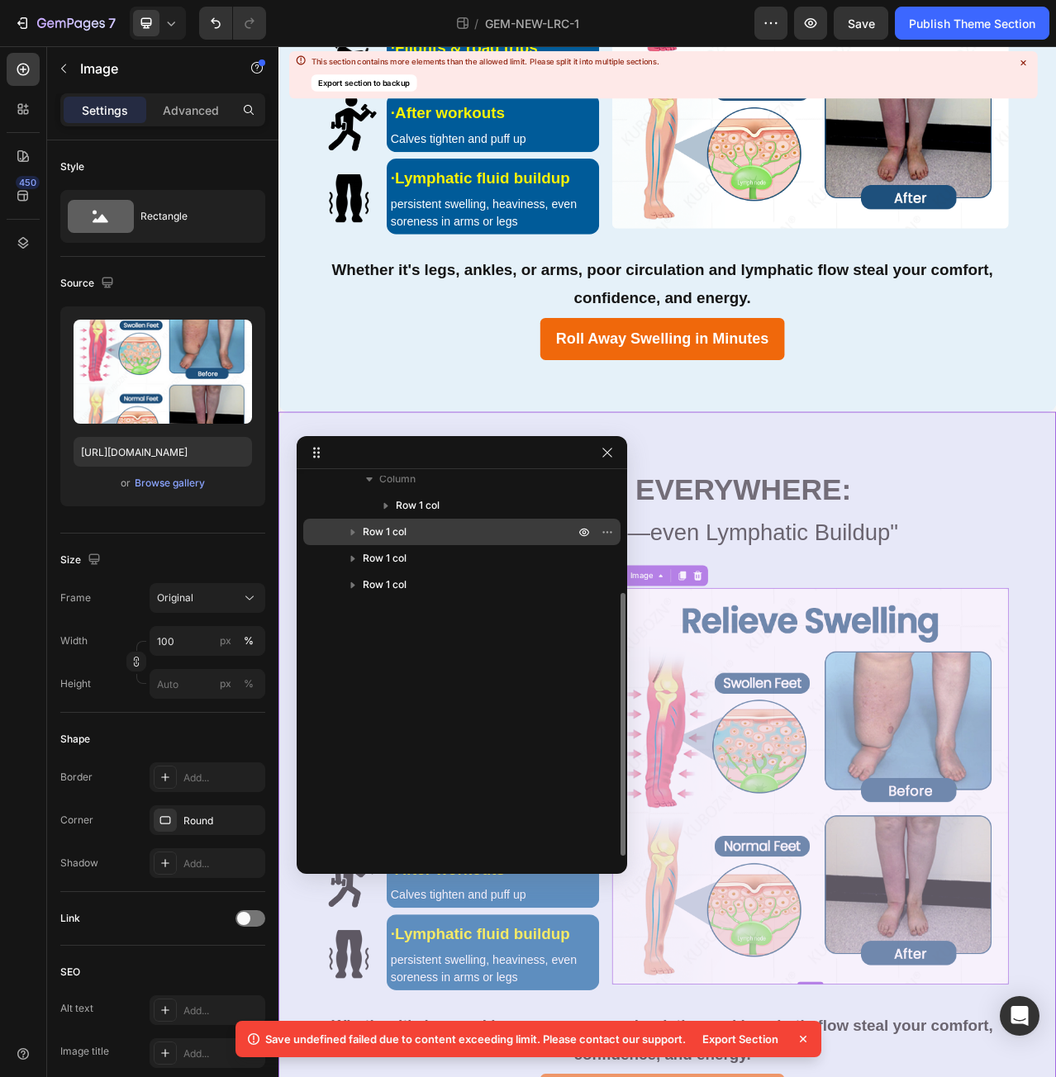
scroll to position [3, 0]
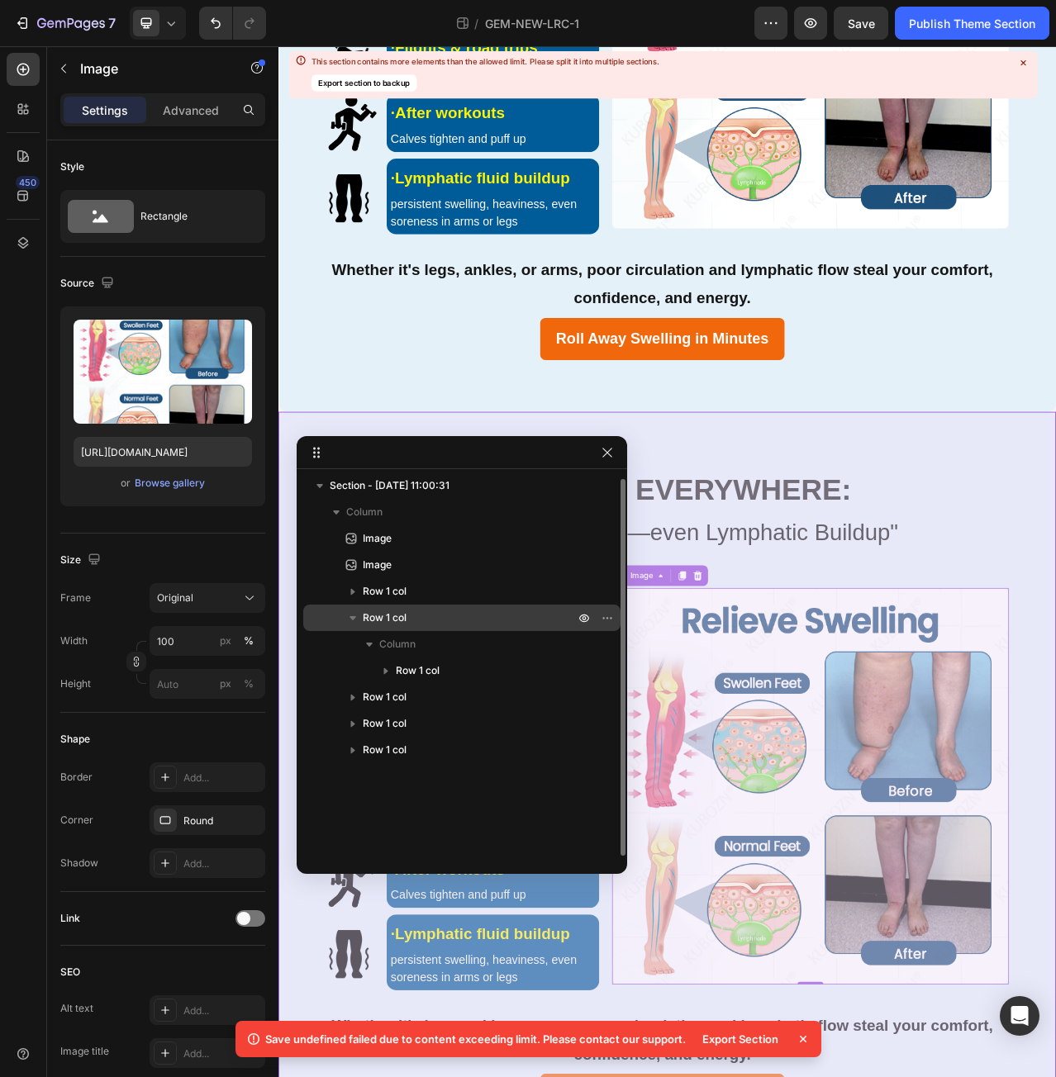
click at [353, 616] on icon "button" at bounding box center [352, 618] width 7 height 4
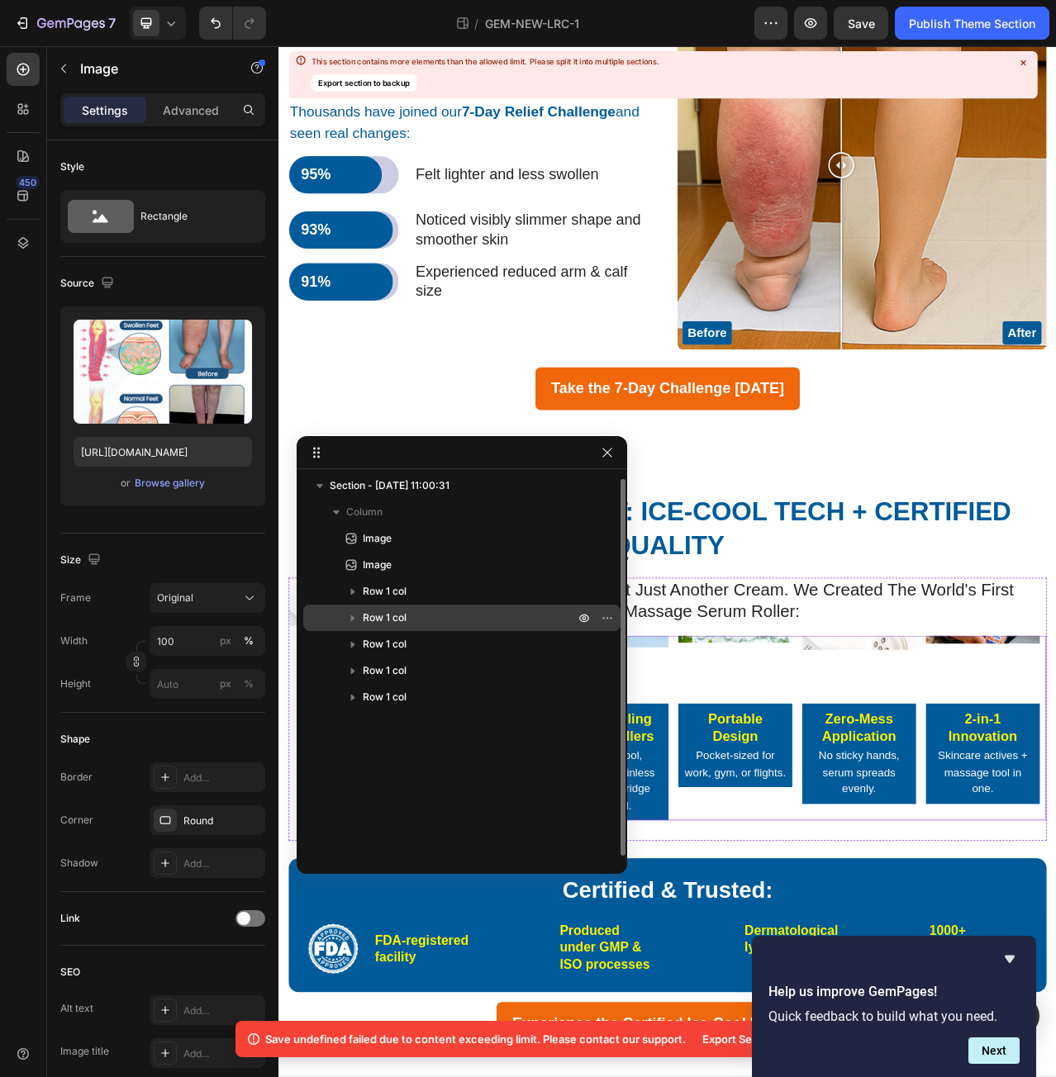
scroll to position [4081, 0]
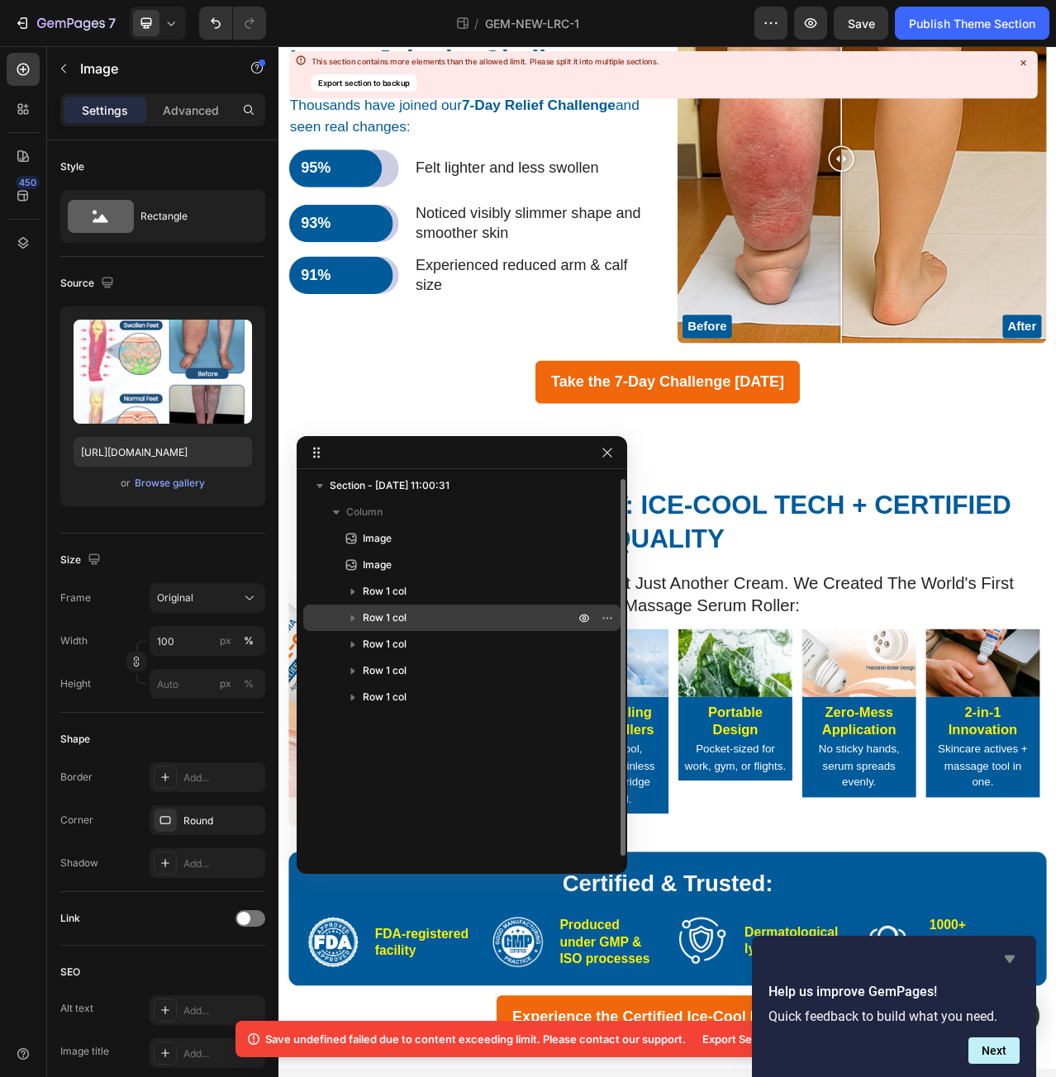
click at [1010, 960] on icon "Hide survey" at bounding box center [1010, 959] width 10 height 7
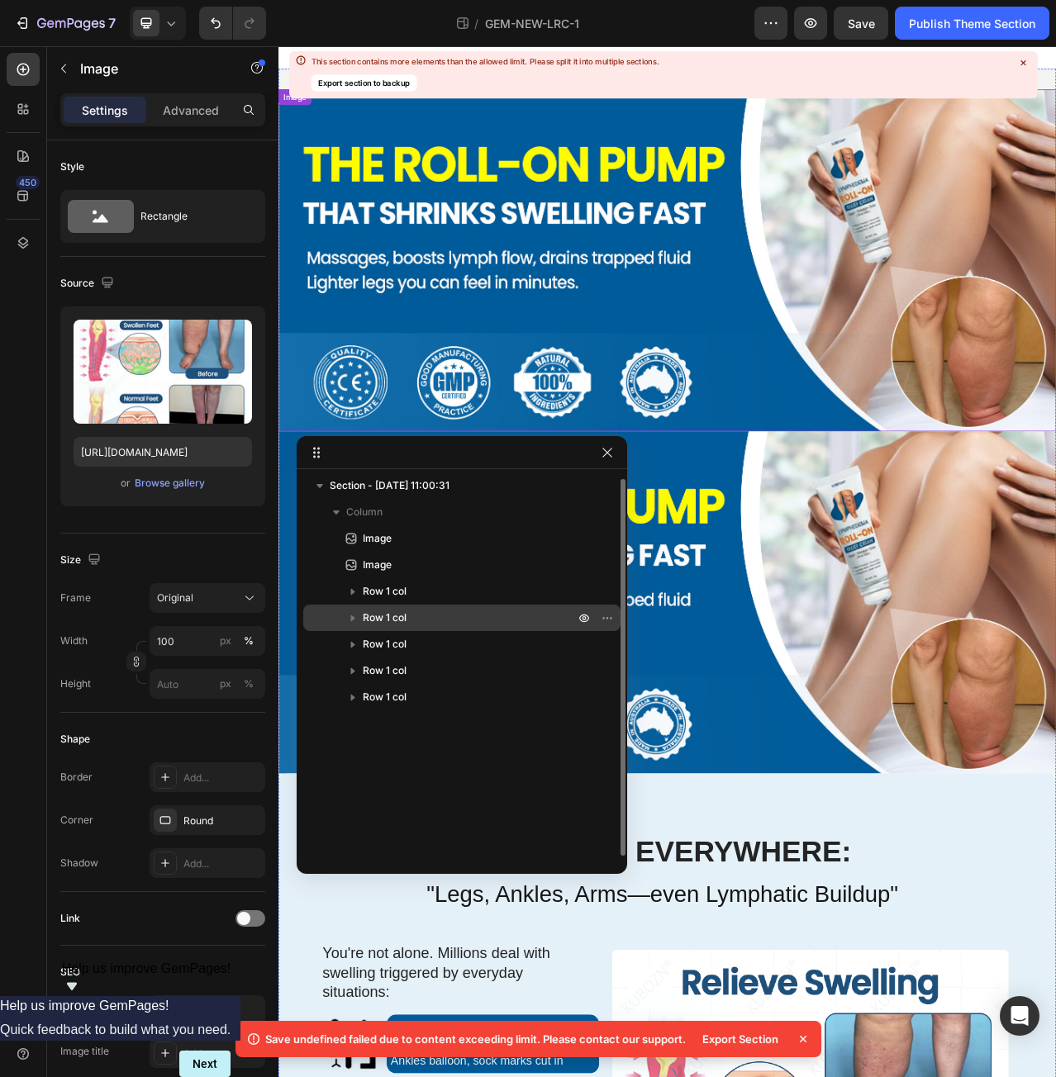
scroll to position [0, 0]
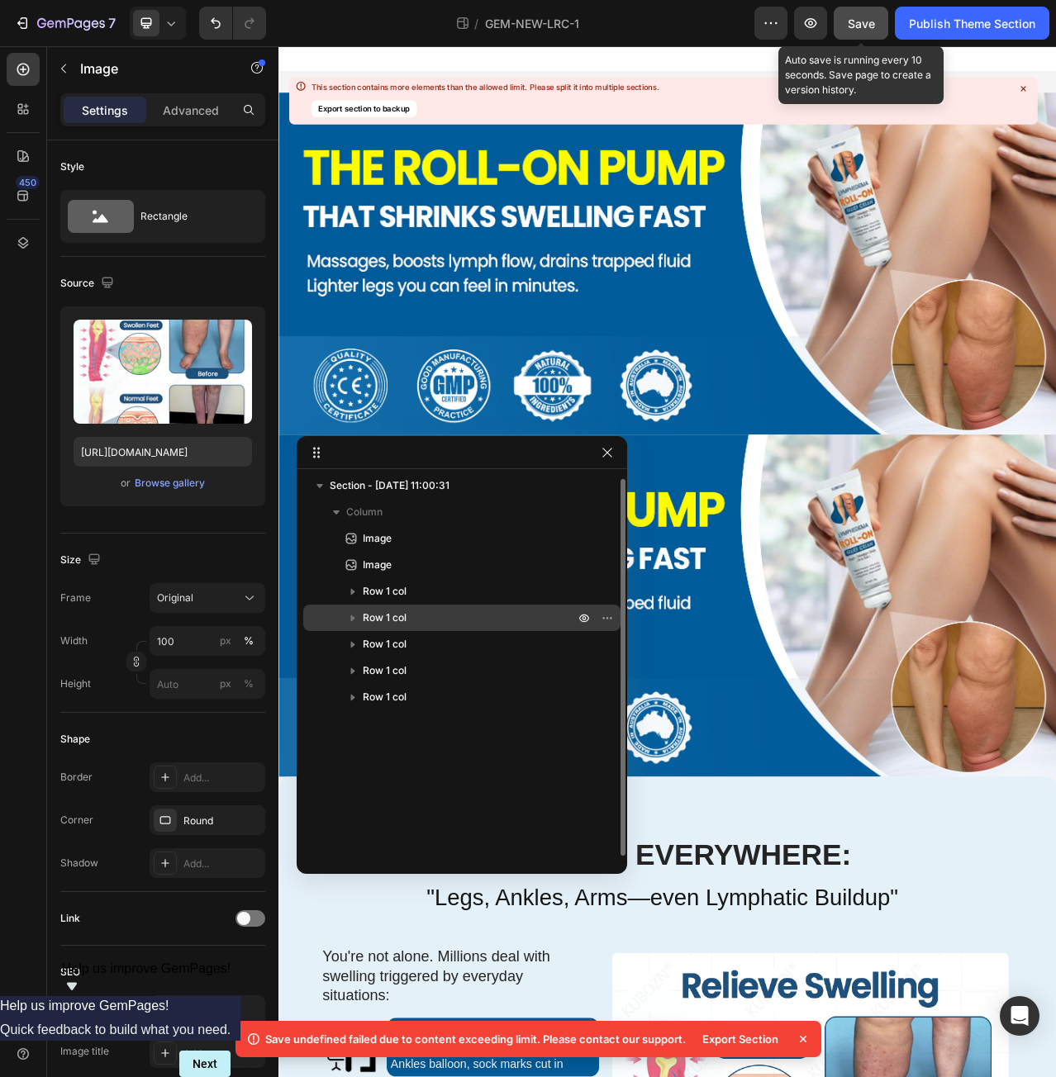
click at [860, 20] on span "Save" at bounding box center [861, 24] width 27 height 14
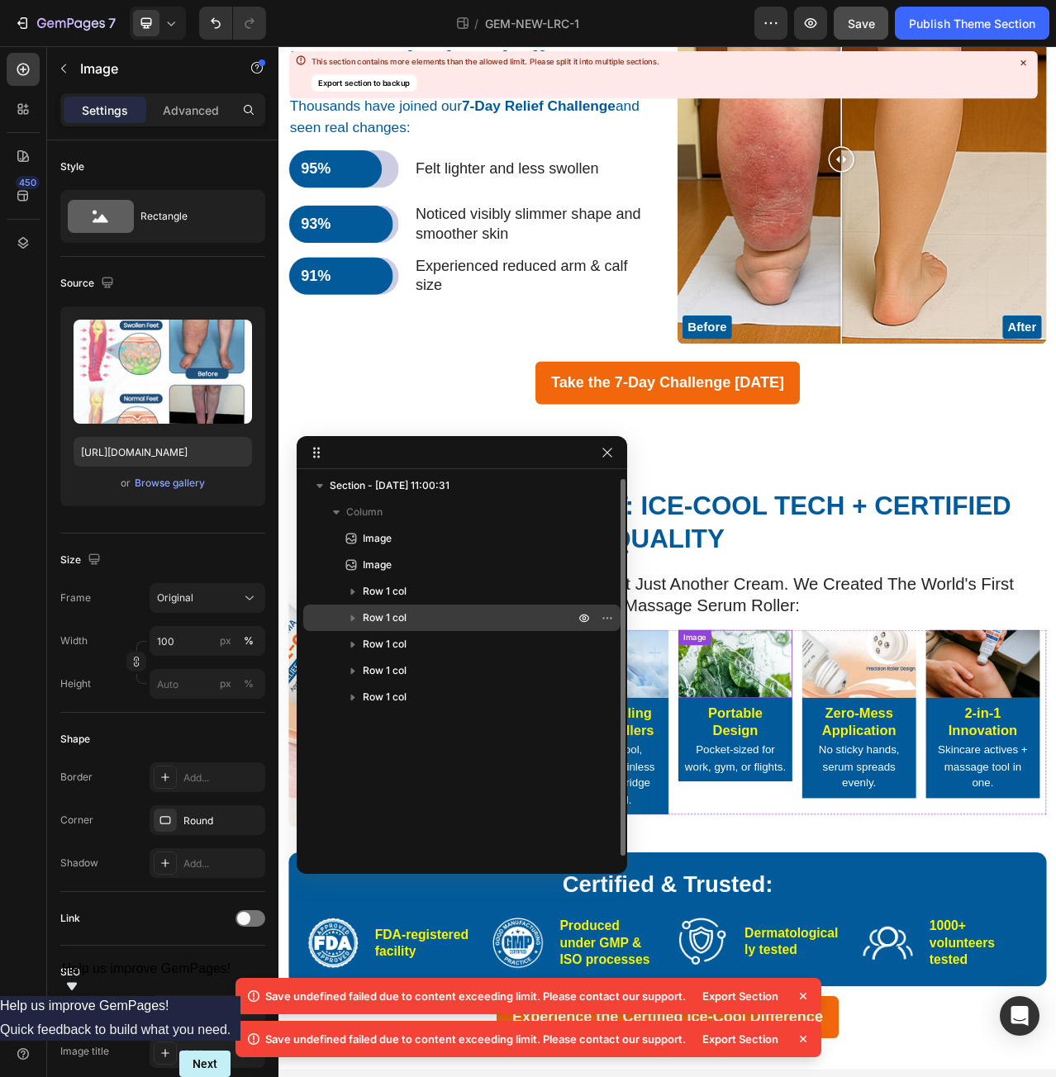
scroll to position [4081, 0]
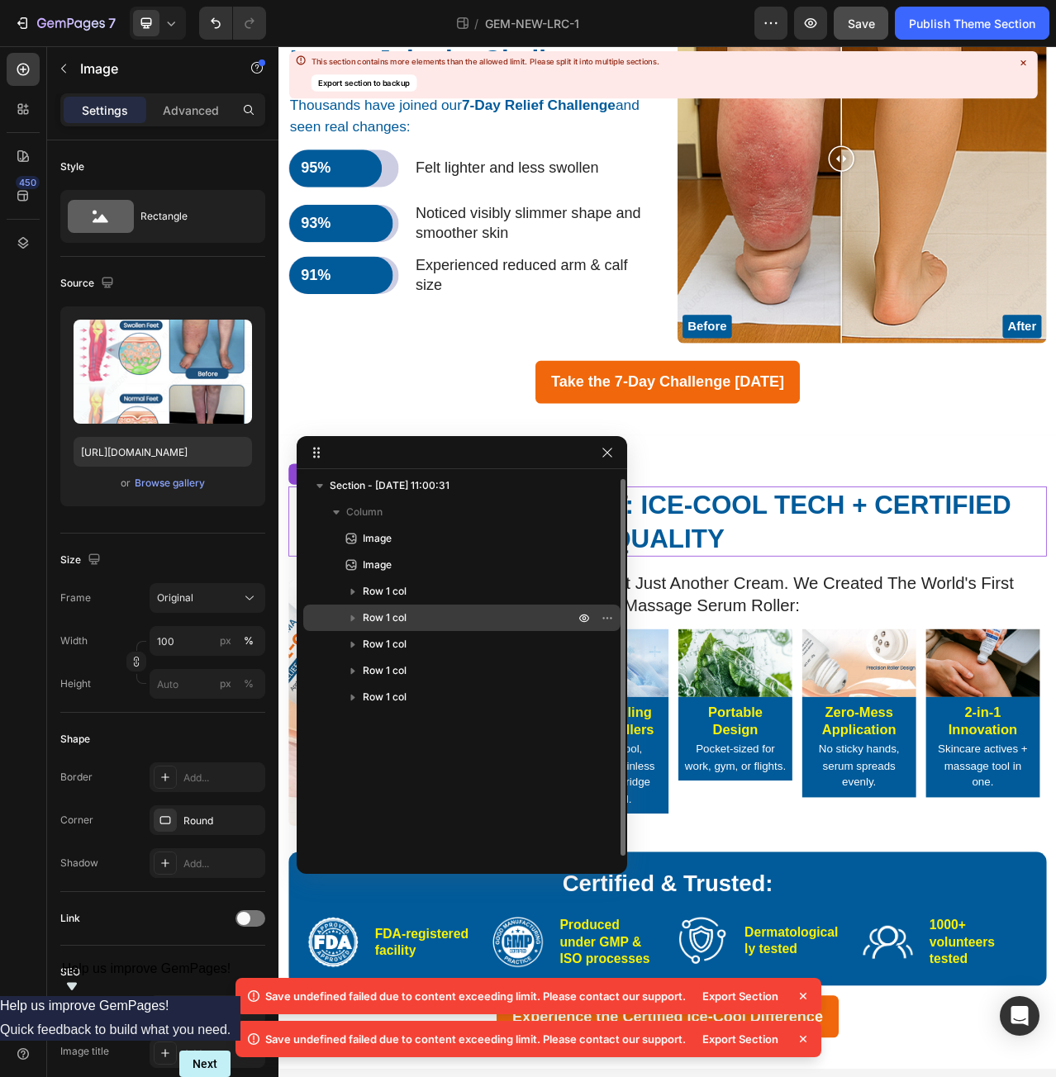
click at [949, 619] on strong "Why We're Different: Ice-Cool Tech + Certified Quality" at bounding box center [774, 652] width 876 height 79
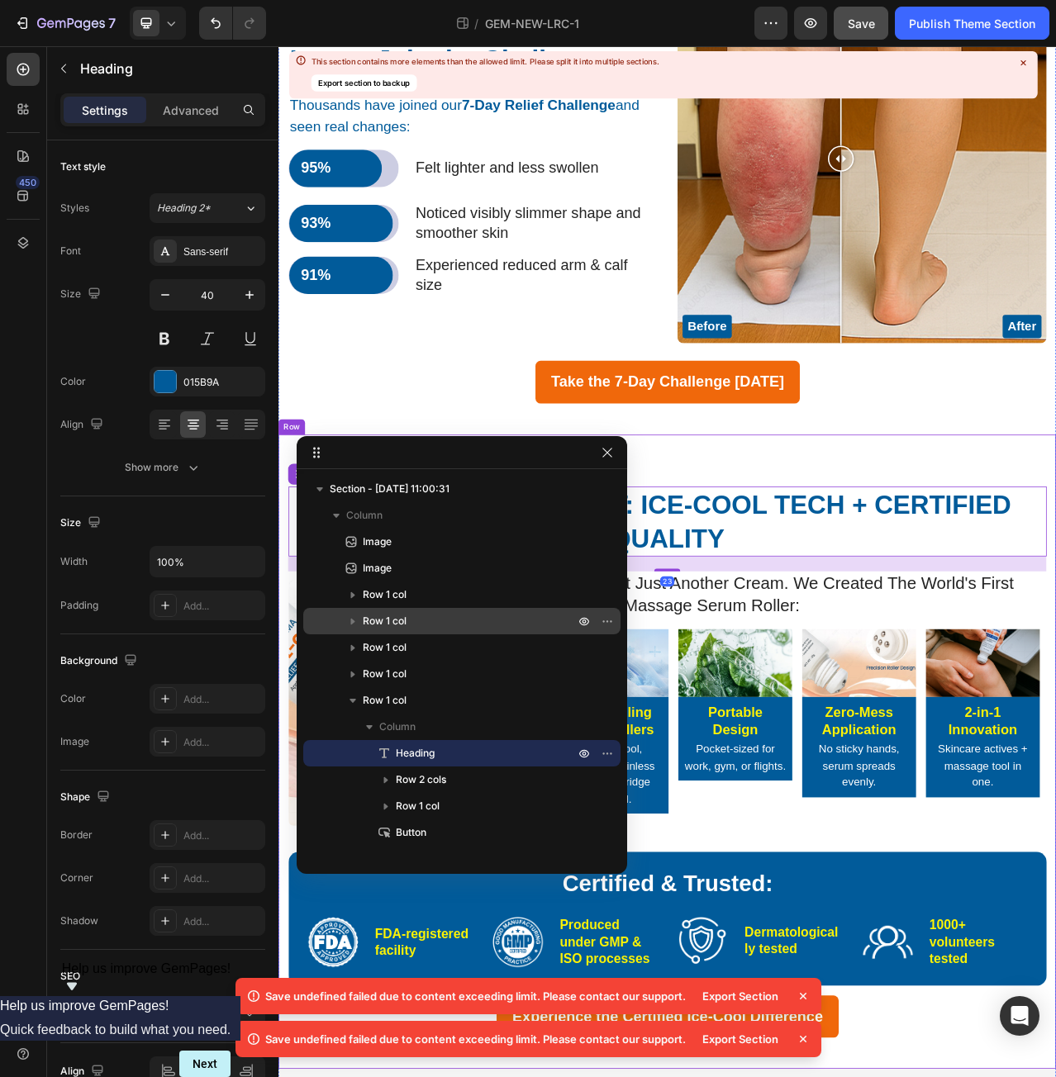
click at [908, 542] on div "Why We're Different: Ice-Cool Tech + Certified Quality Heading 23 we're not jus…" at bounding box center [773, 947] width 991 height 810
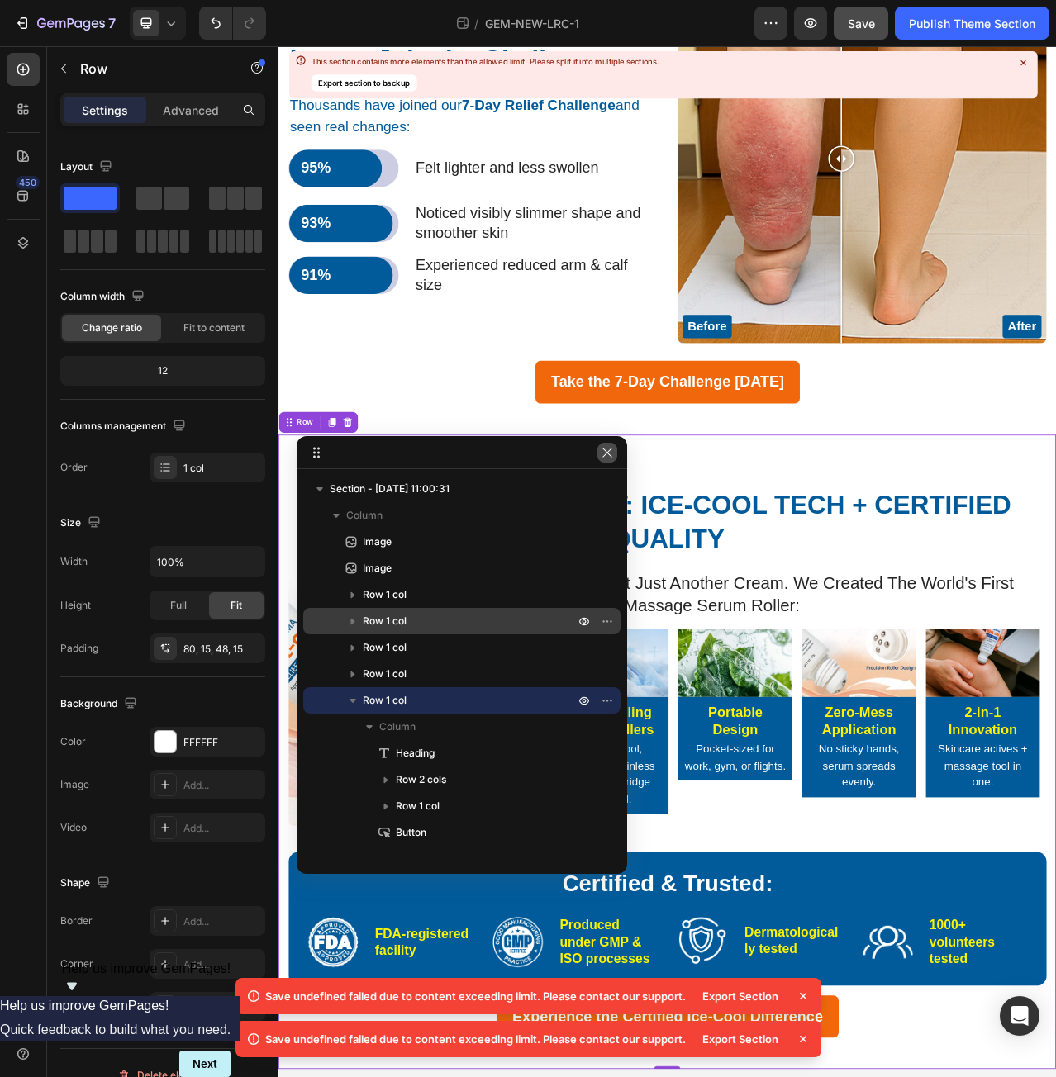
click at [607, 457] on icon "button" at bounding box center [607, 452] width 13 height 13
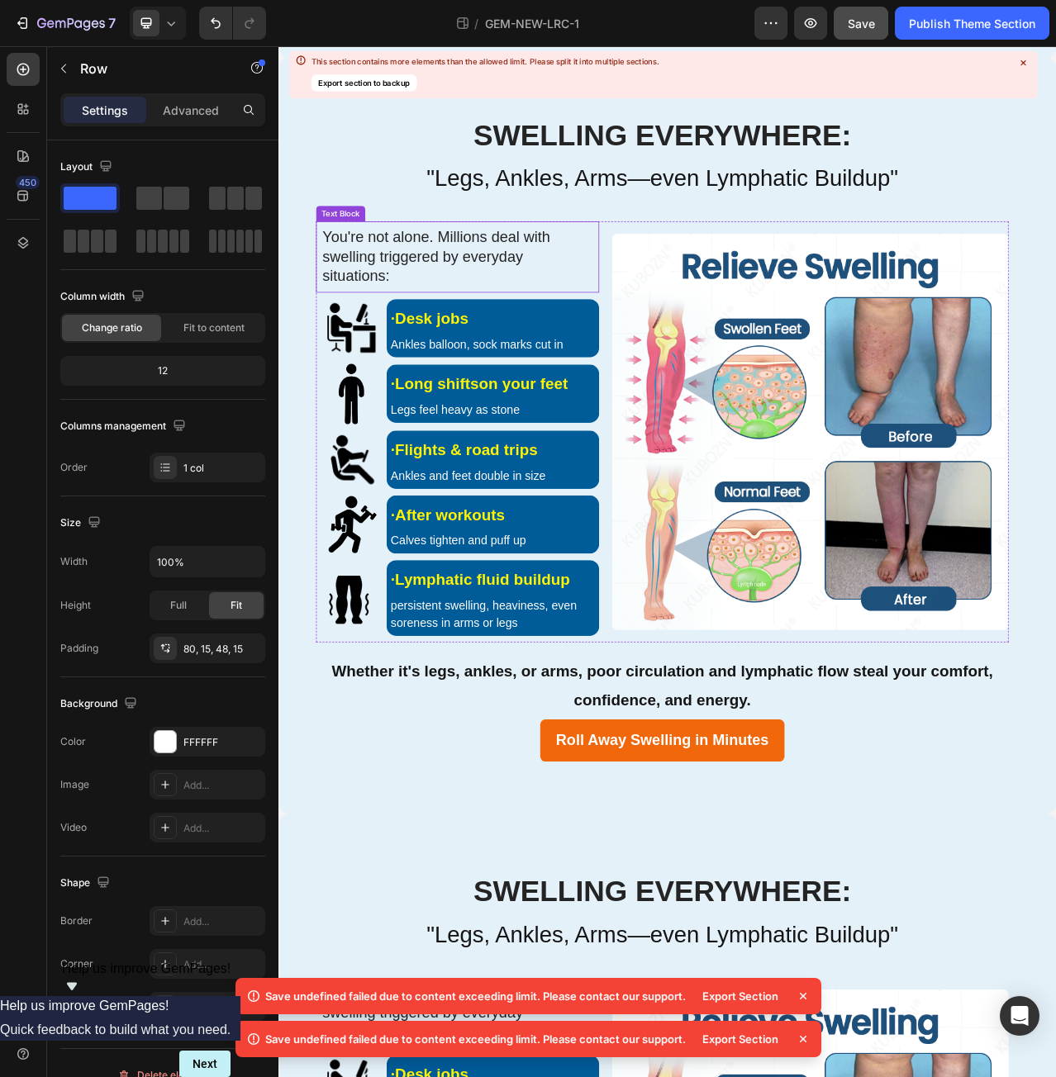
scroll to position [1520, 0]
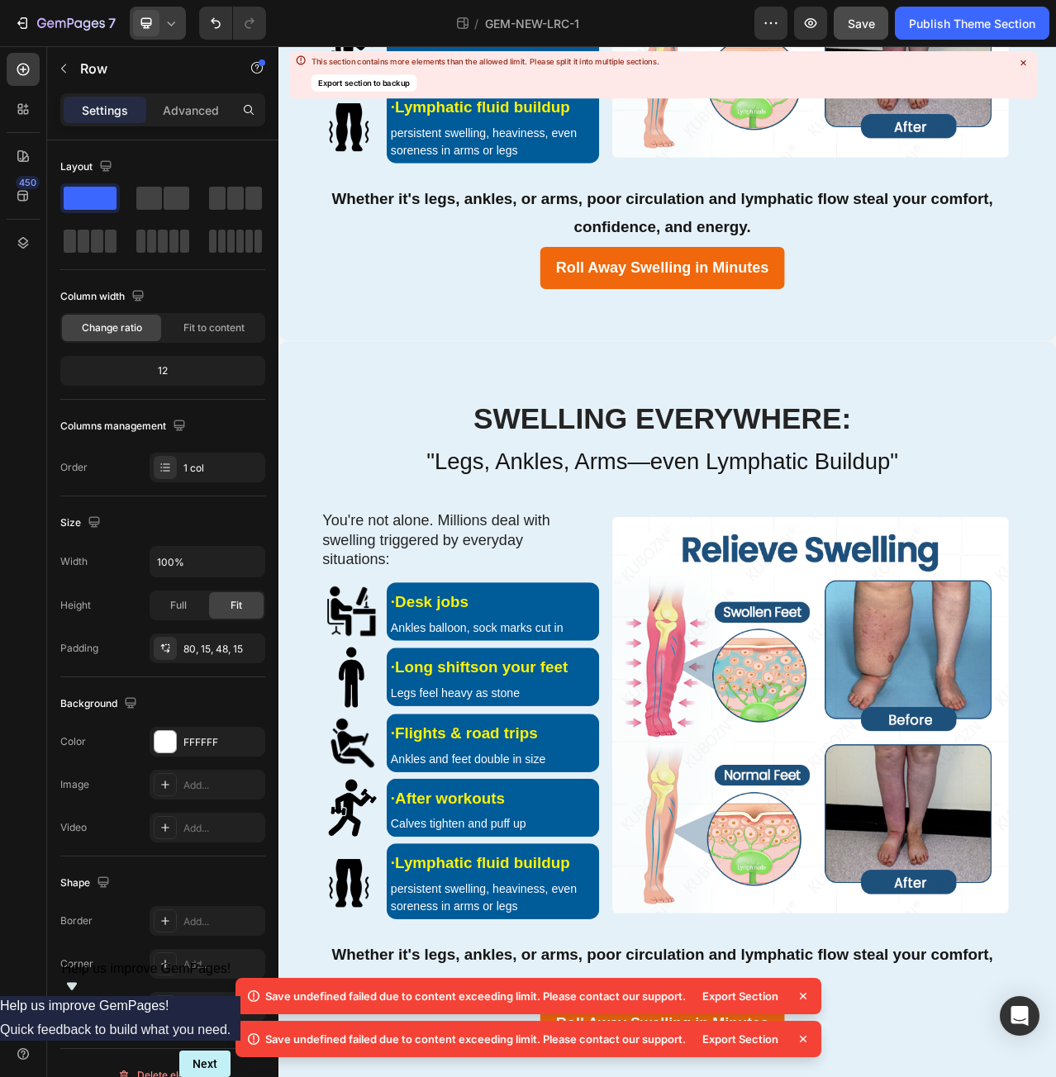
click at [154, 25] on icon at bounding box center [146, 23] width 17 height 17
click at [200, 110] on div "Mobile" at bounding box center [194, 112] width 122 height 26
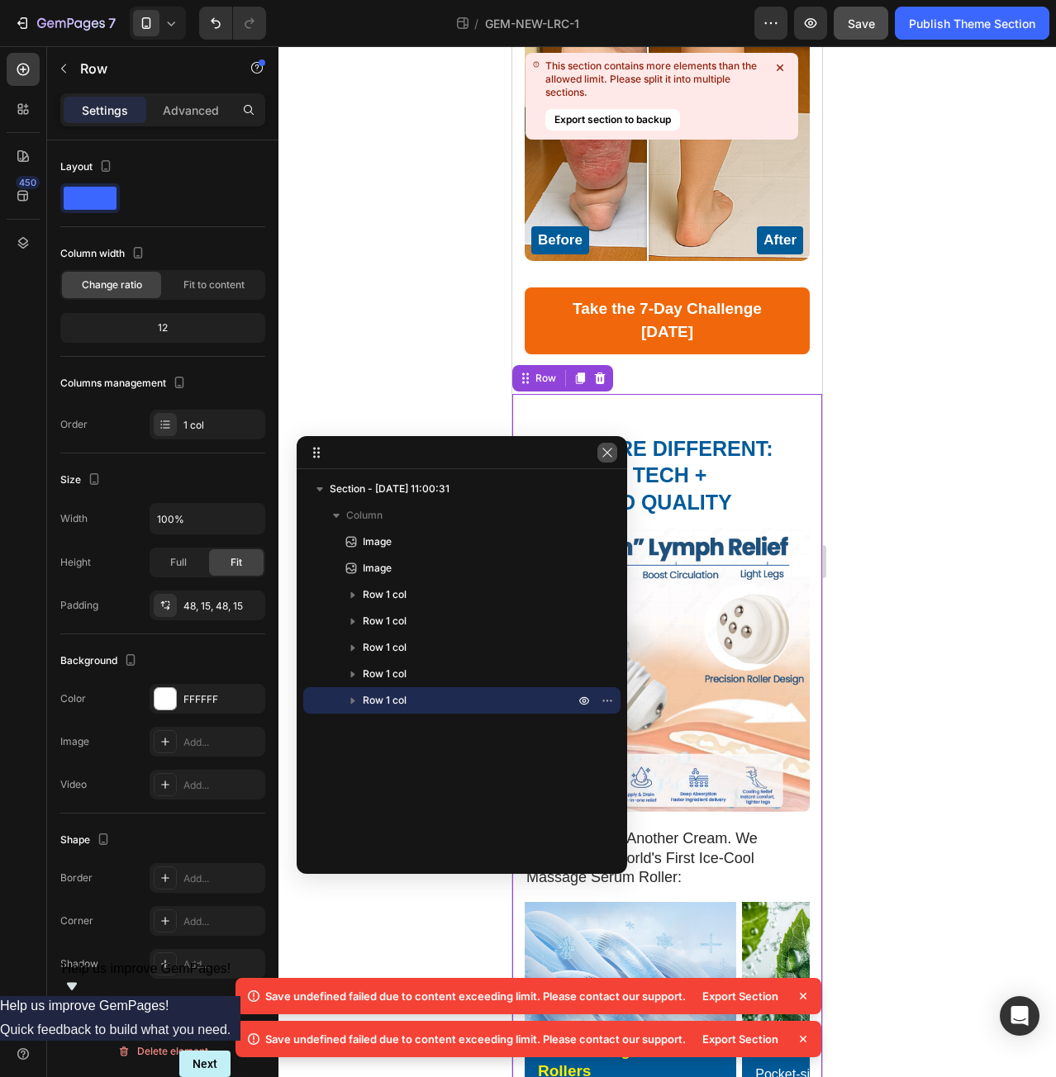
click at [606, 459] on icon "button" at bounding box center [607, 452] width 13 height 13
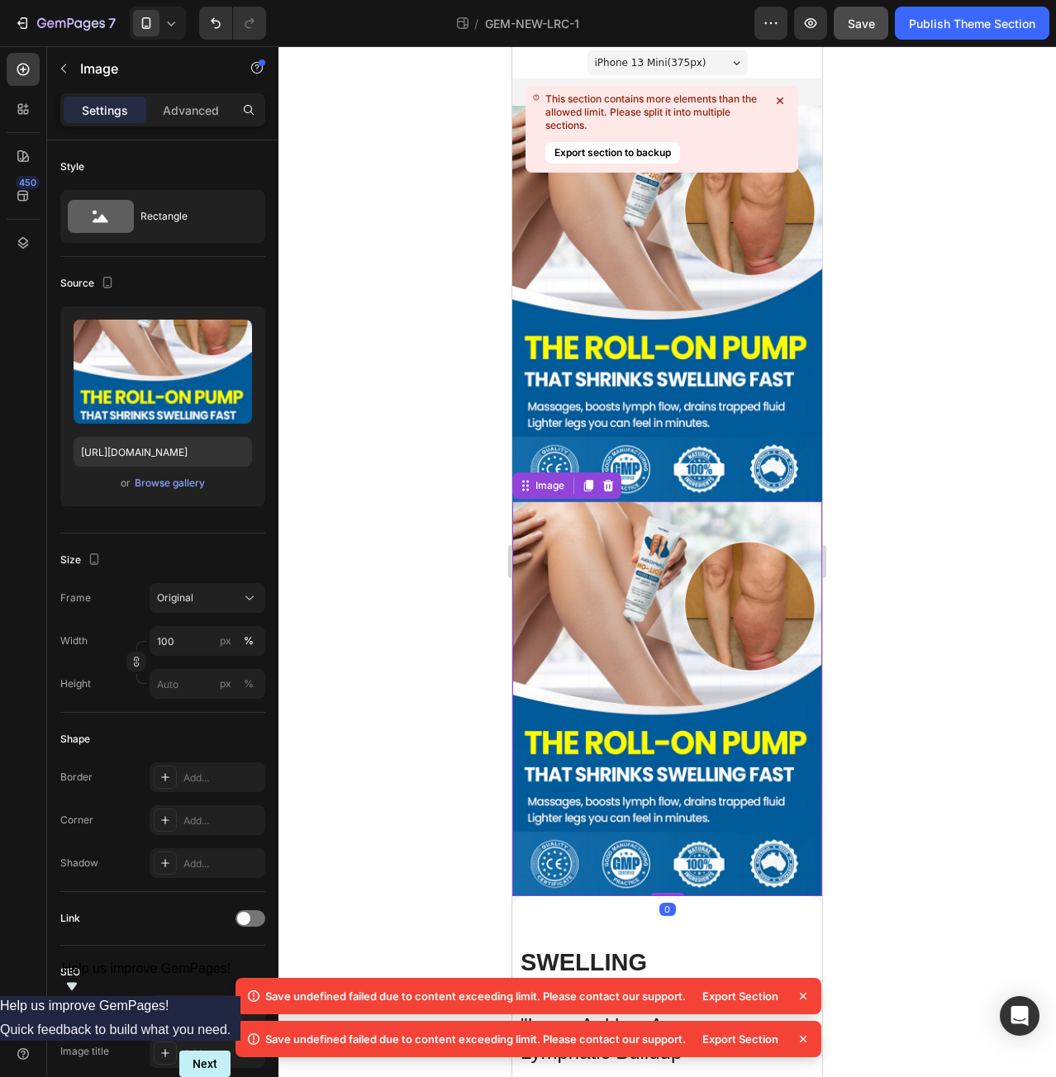
click at [624, 693] on img at bounding box center [667, 700] width 310 height 396
click at [611, 479] on icon at bounding box center [608, 485] width 11 height 12
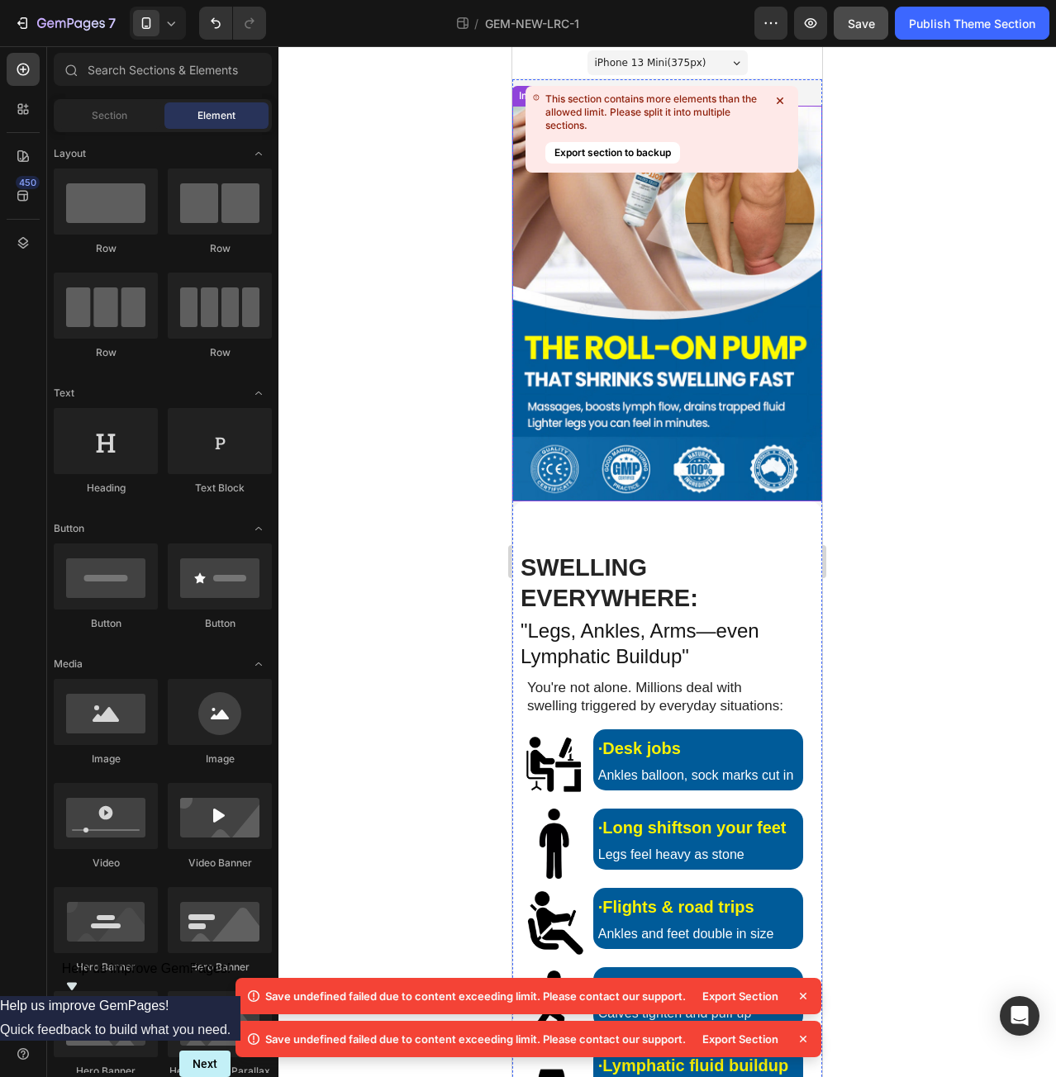
click at [465, 297] on div at bounding box center [666, 561] width 777 height 1031
click at [870, 28] on span "Save" at bounding box center [861, 24] width 27 height 14
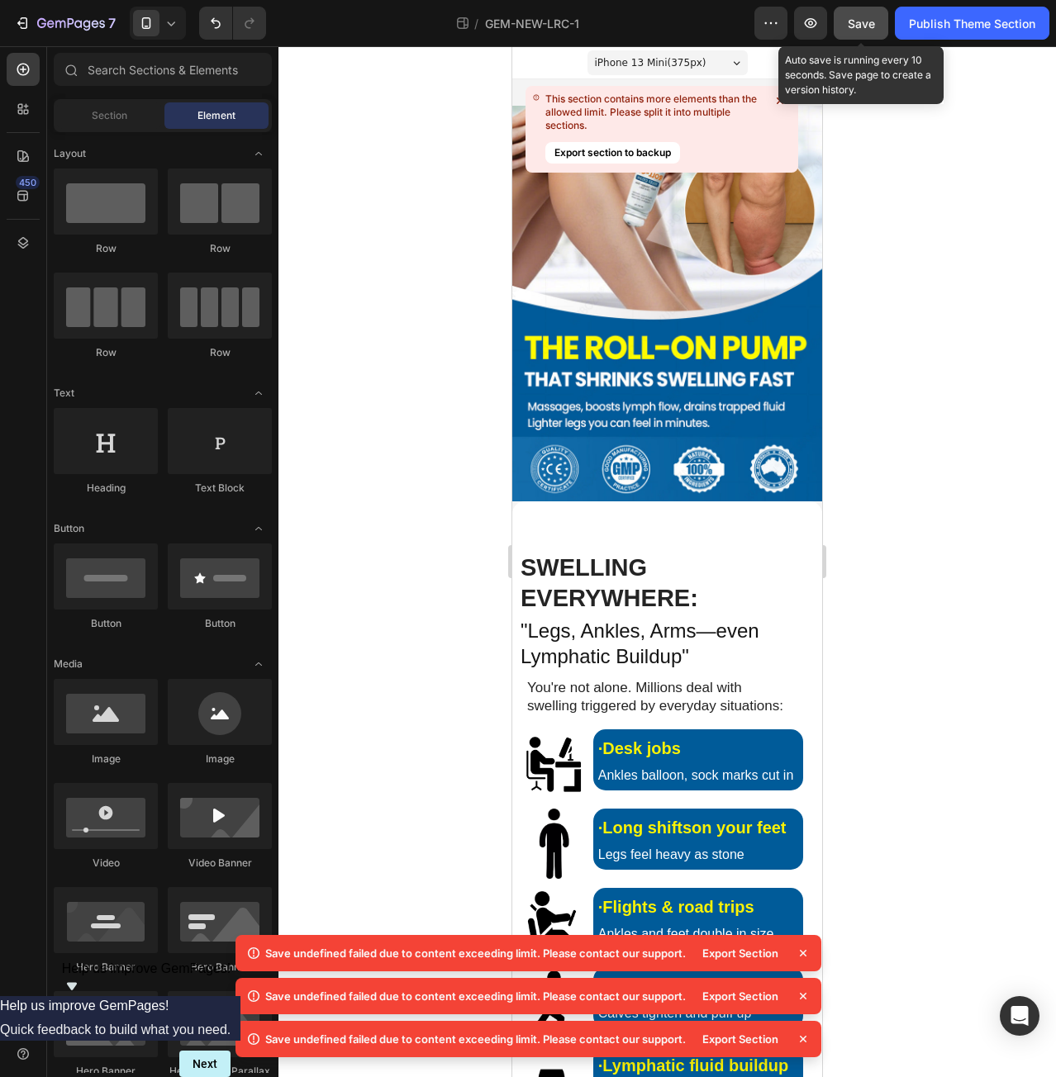
click at [849, 26] on span "Save" at bounding box center [861, 24] width 27 height 14
click at [410, 752] on div at bounding box center [666, 561] width 777 height 1031
click at [917, 738] on div at bounding box center [666, 561] width 777 height 1031
click at [395, 654] on div at bounding box center [666, 561] width 777 height 1031
click at [781, 99] on icon at bounding box center [780, 100] width 7 height 7
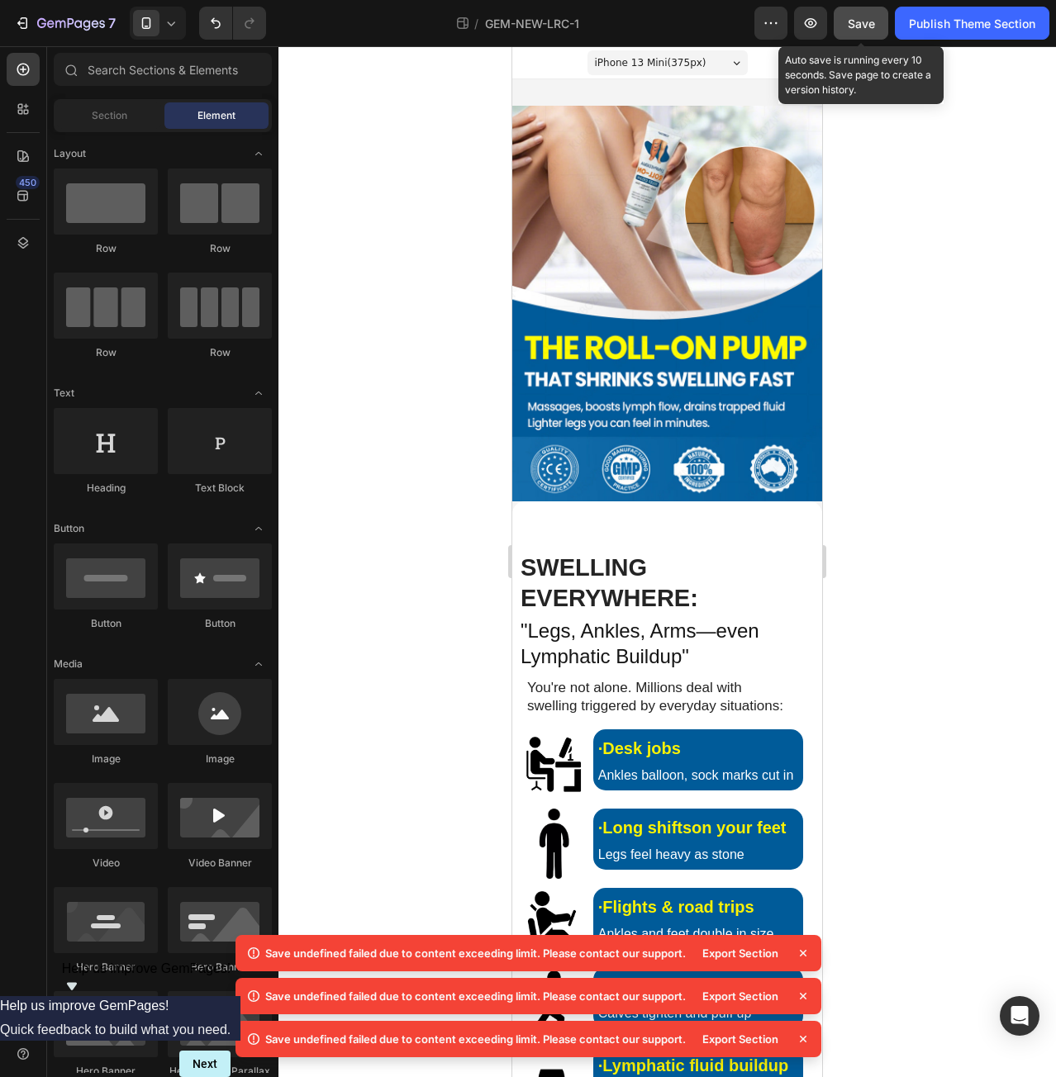
click at [864, 29] on span "Save" at bounding box center [861, 24] width 27 height 14
click at [174, 34] on div at bounding box center [158, 23] width 56 height 33
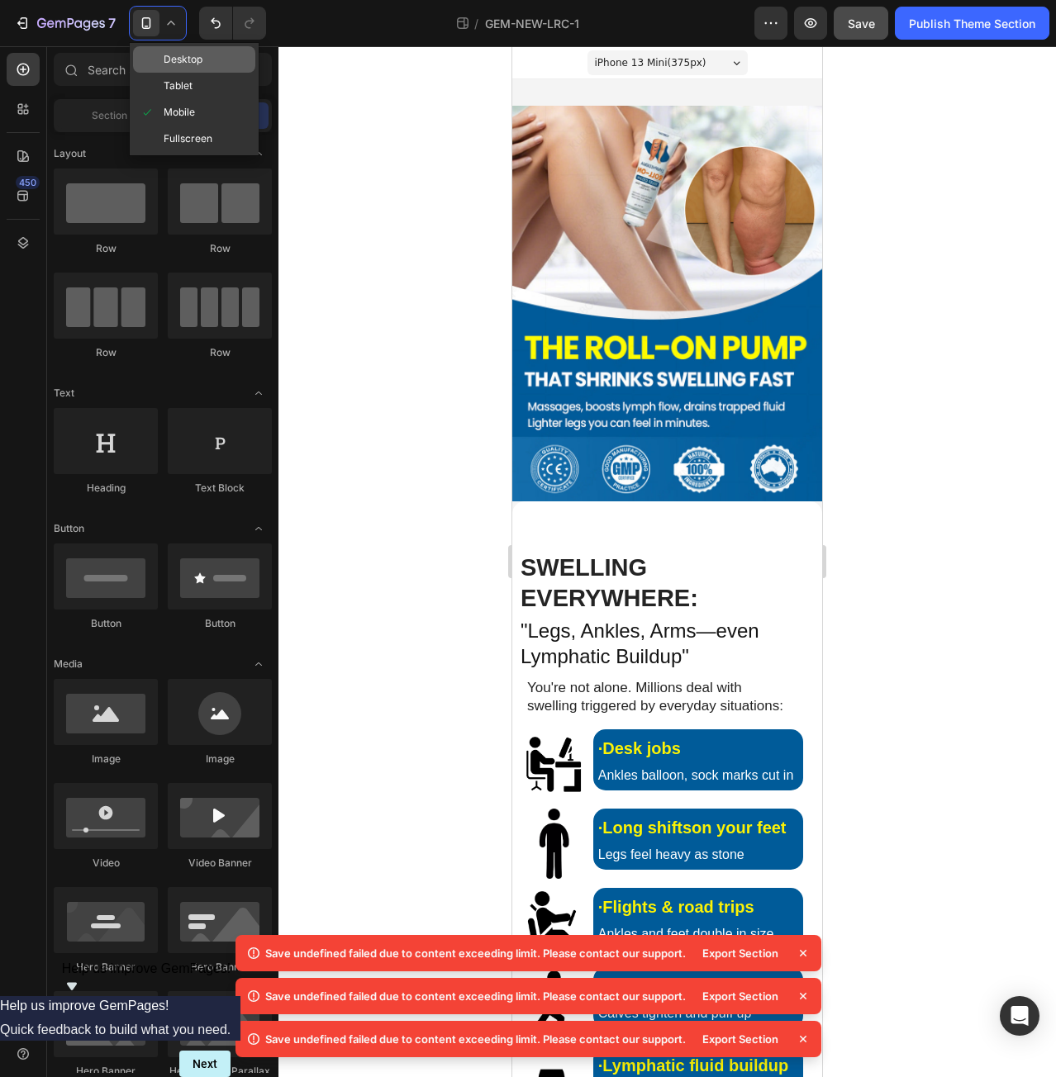
click at [216, 63] on div "Desktop" at bounding box center [194, 59] width 122 height 26
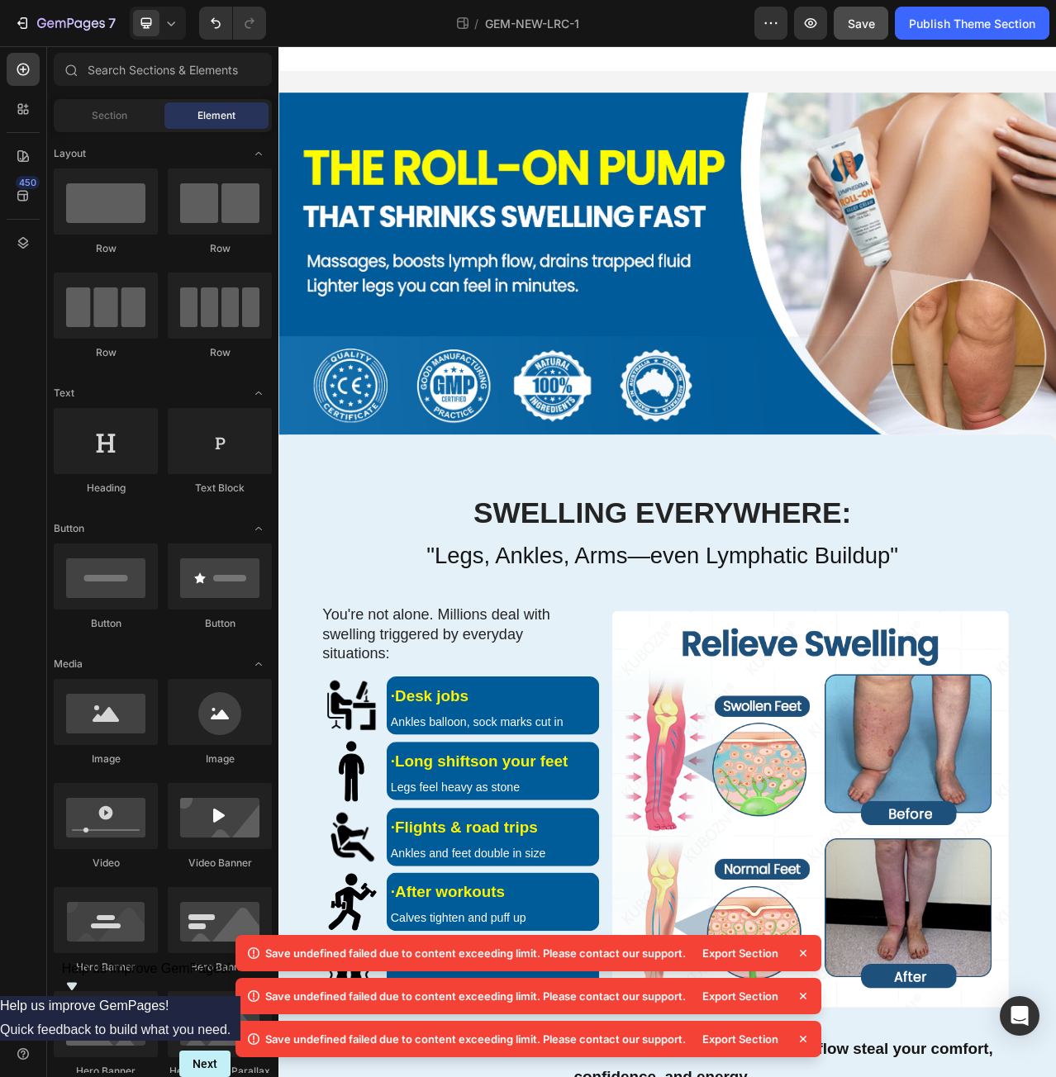
click at [801, 953] on icon at bounding box center [803, 953] width 17 height 17
click at [806, 953] on icon at bounding box center [803, 953] width 17 height 17
click at [805, 950] on icon at bounding box center [803, 953] width 17 height 17
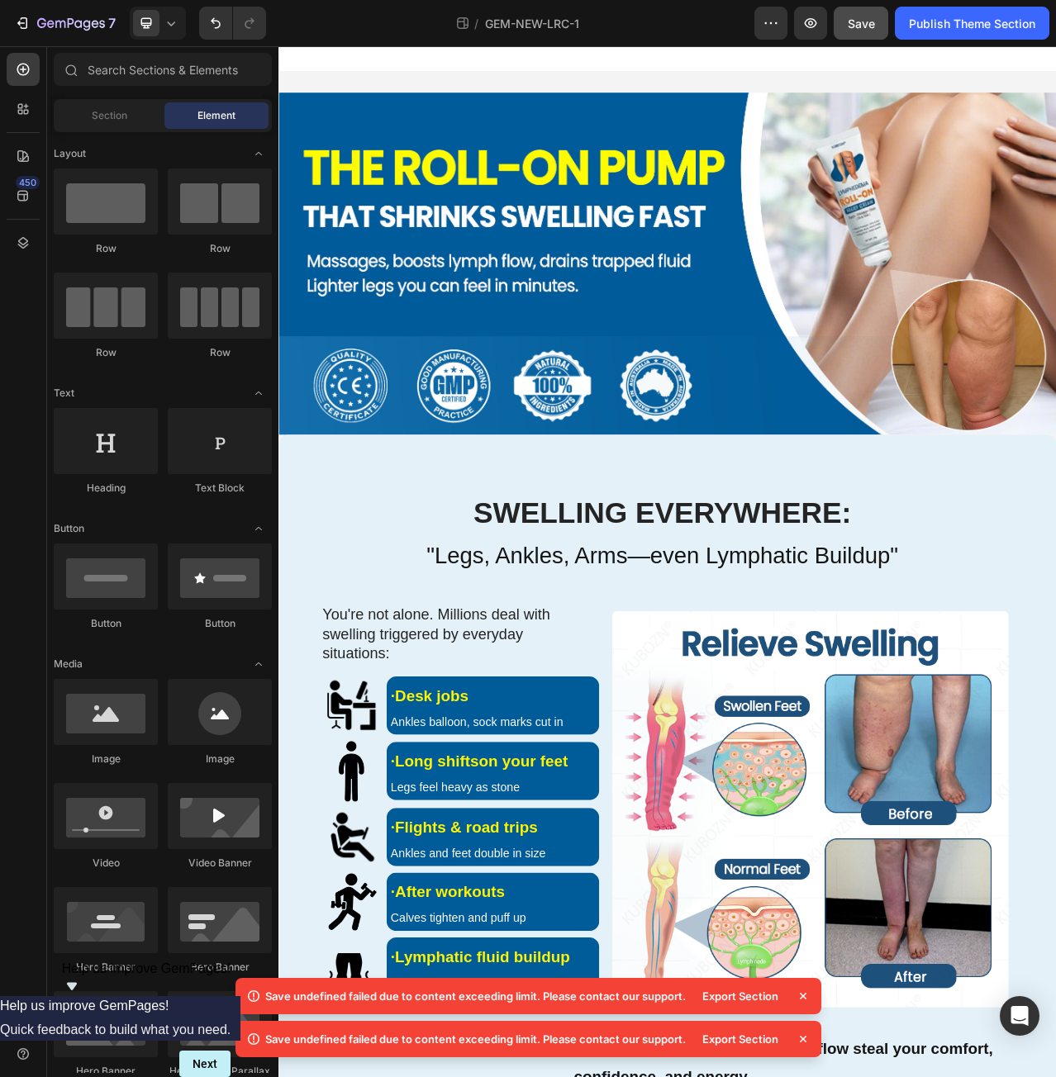
click at [802, 994] on icon at bounding box center [803, 996] width 17 height 17
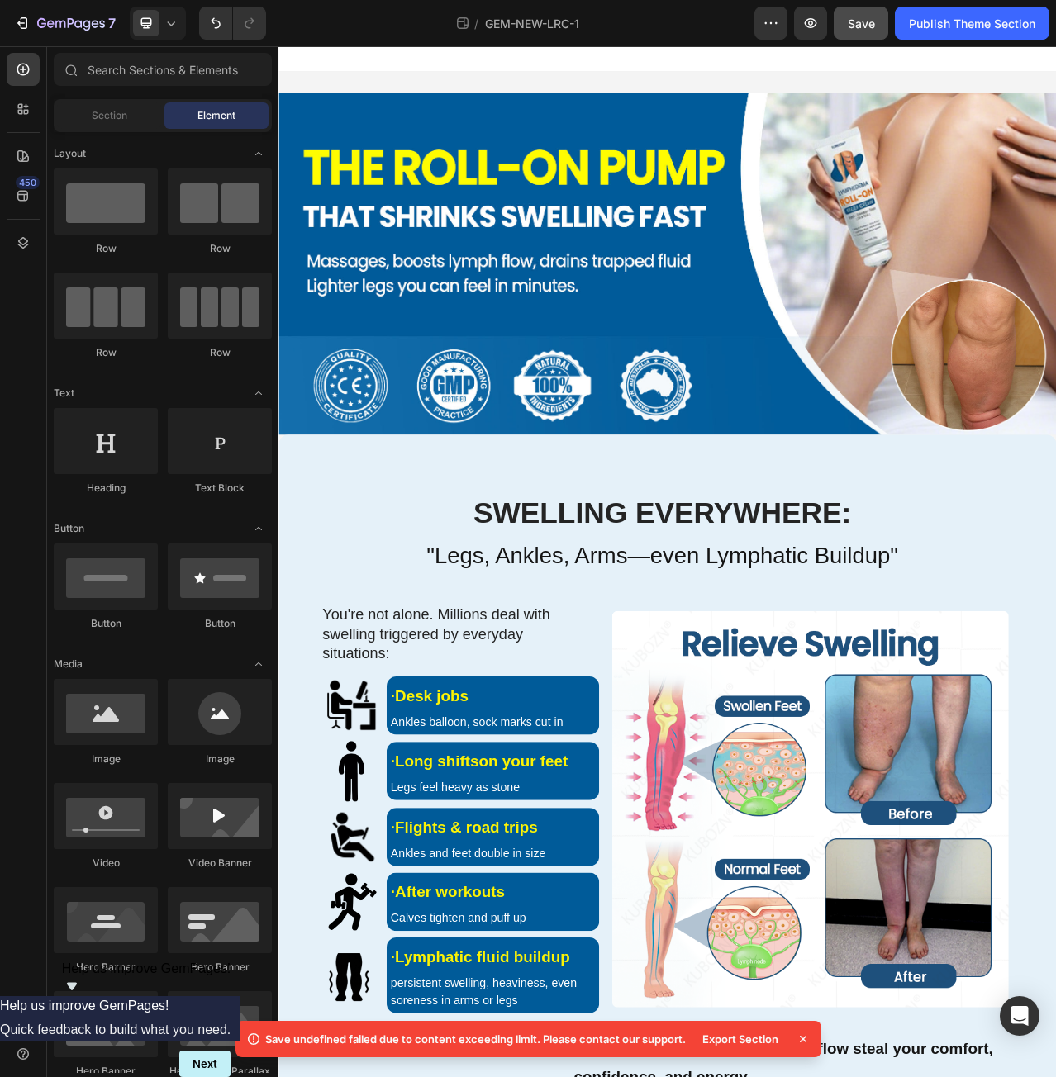
click at [808, 1036] on icon at bounding box center [803, 1039] width 17 height 17
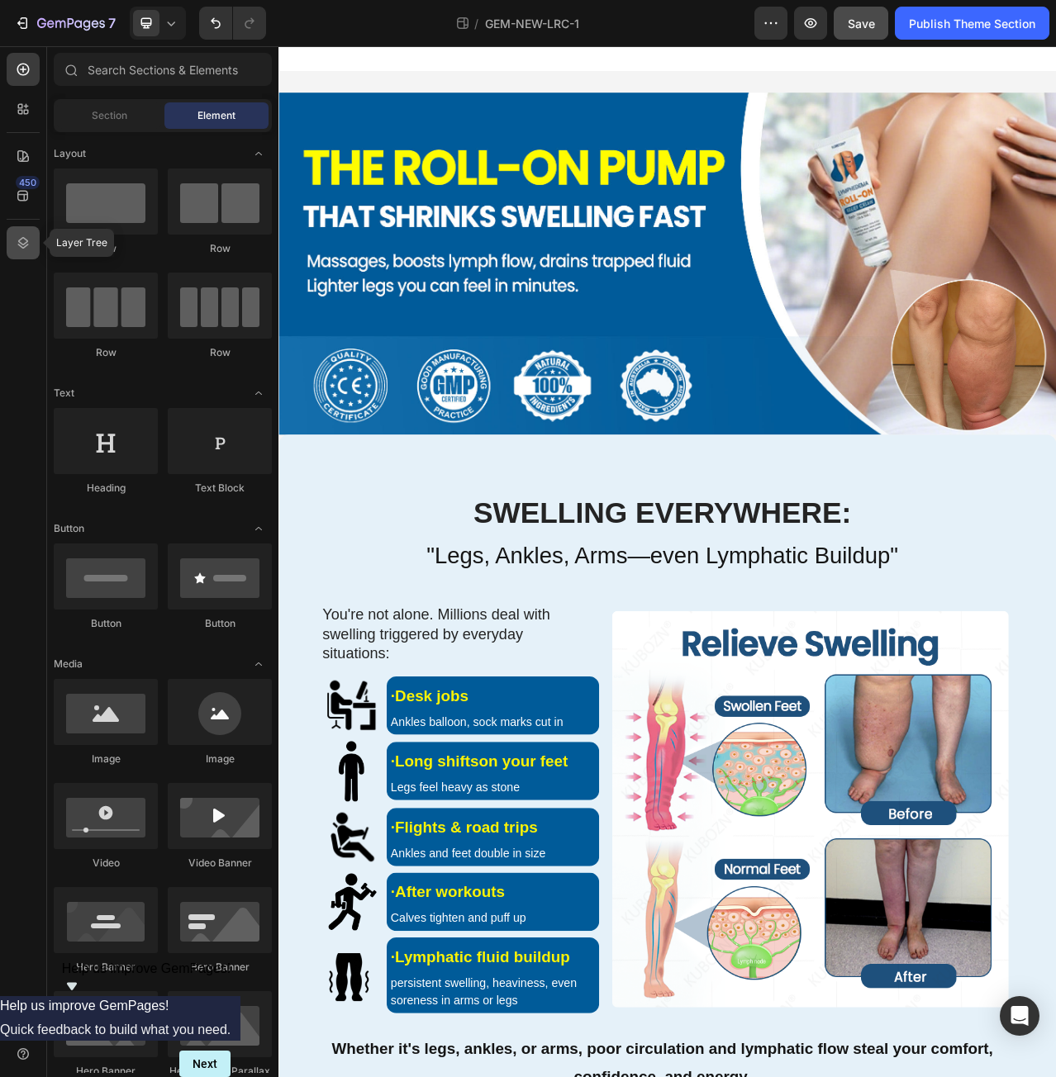
click at [26, 252] on div at bounding box center [23, 242] width 33 height 33
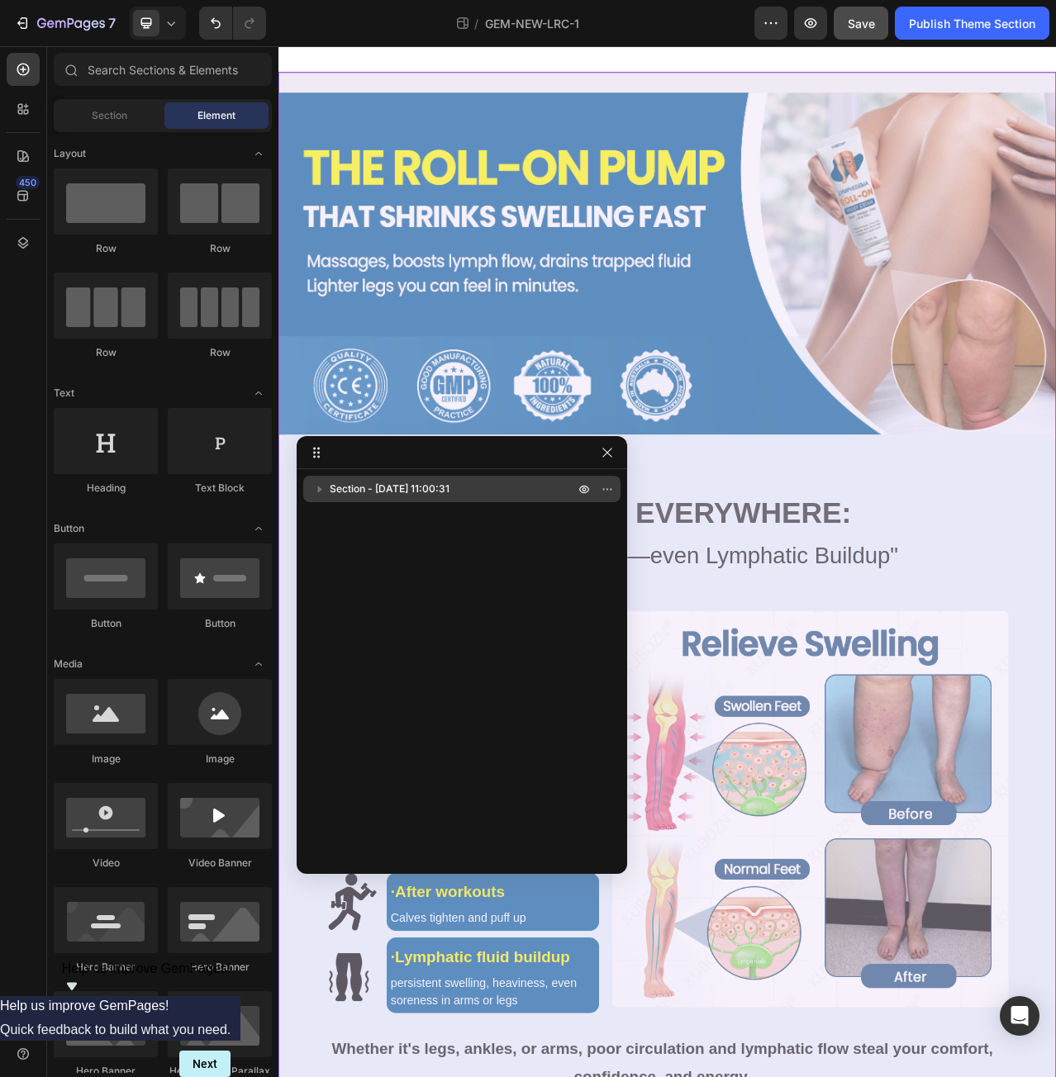
click at [409, 489] on span "Section - [DATE] 11:00:31" at bounding box center [390, 489] width 120 height 17
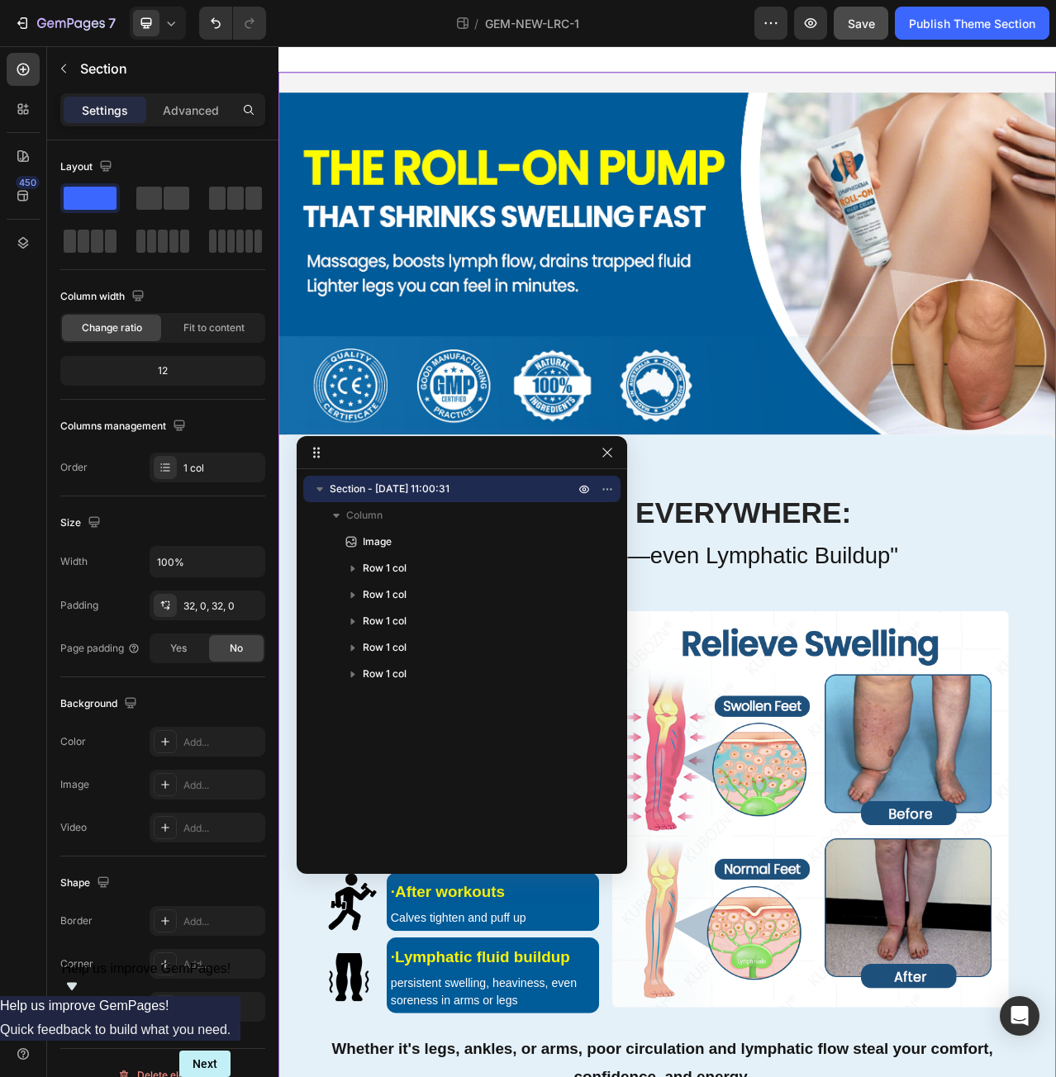
click at [447, 772] on div "Section - [DATE] 11:00:31 Column Image Row 1 col Row 1 col Row 1 col Row 1 col …" at bounding box center [462, 666] width 330 height 380
drag, startPoint x: 607, startPoint y: 451, endPoint x: 715, endPoint y: 105, distance: 362.5
click at [607, 451] on icon "button" at bounding box center [607, 452] width 13 height 13
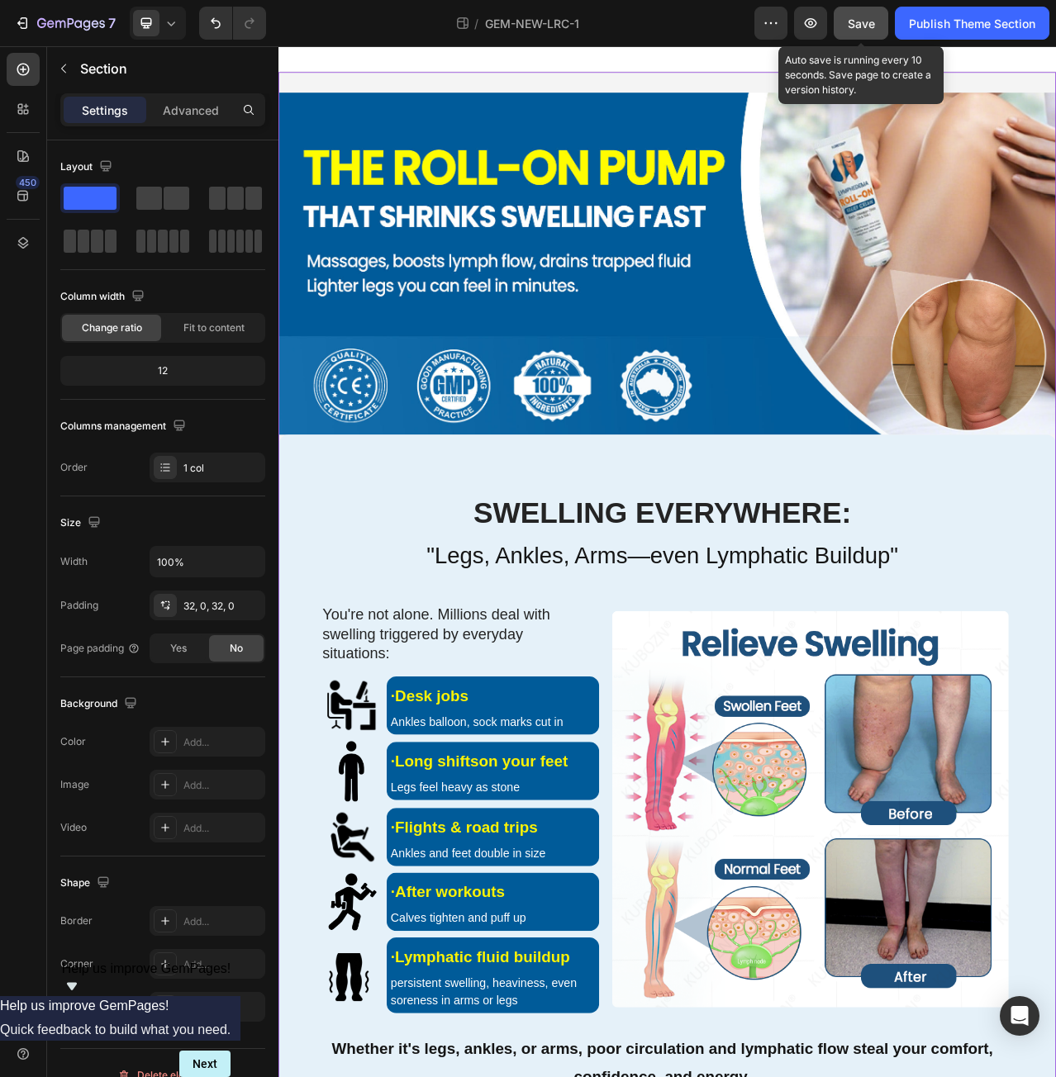
click at [859, 26] on span "Save" at bounding box center [861, 24] width 27 height 14
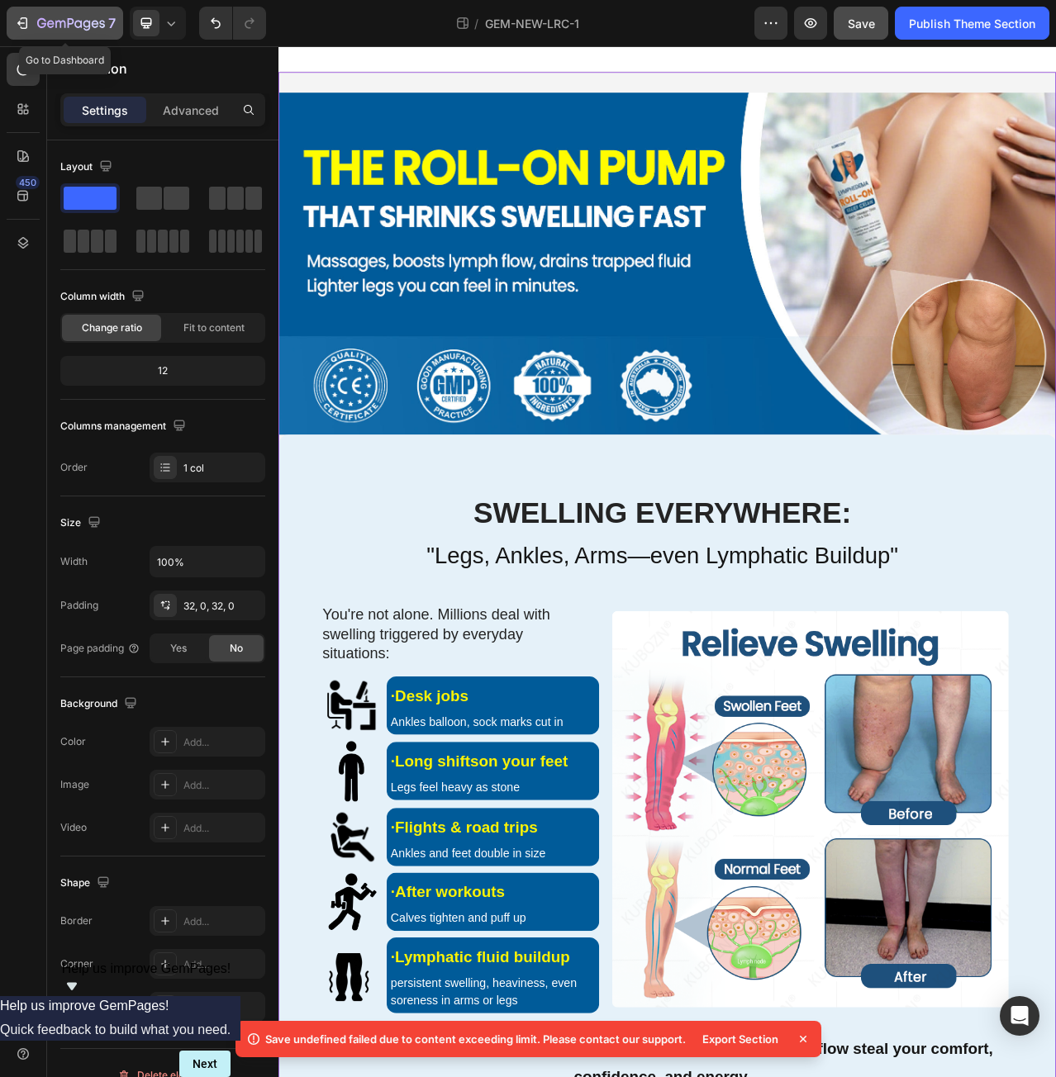
click at [41, 28] on icon "button" at bounding box center [71, 24] width 68 height 14
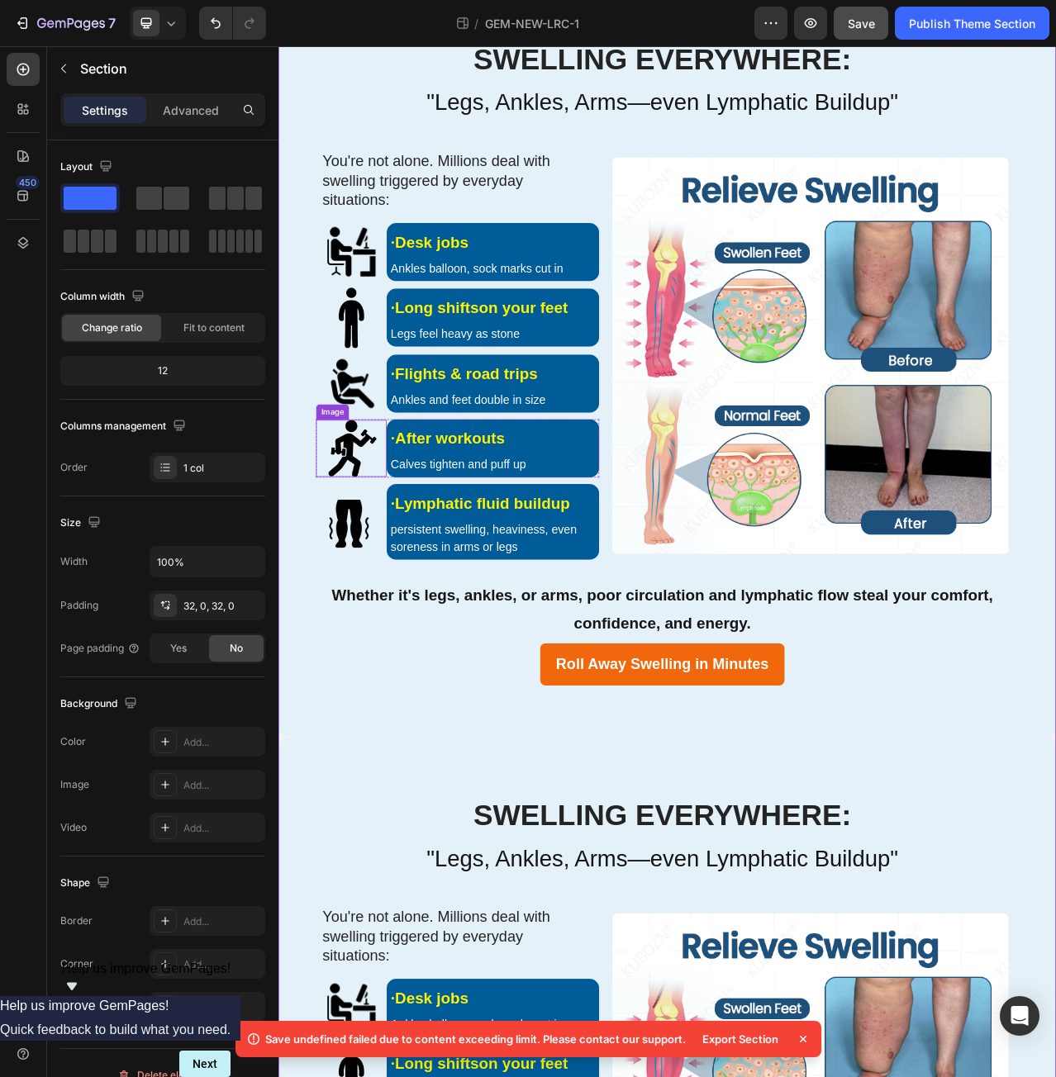
scroll to position [991, 0]
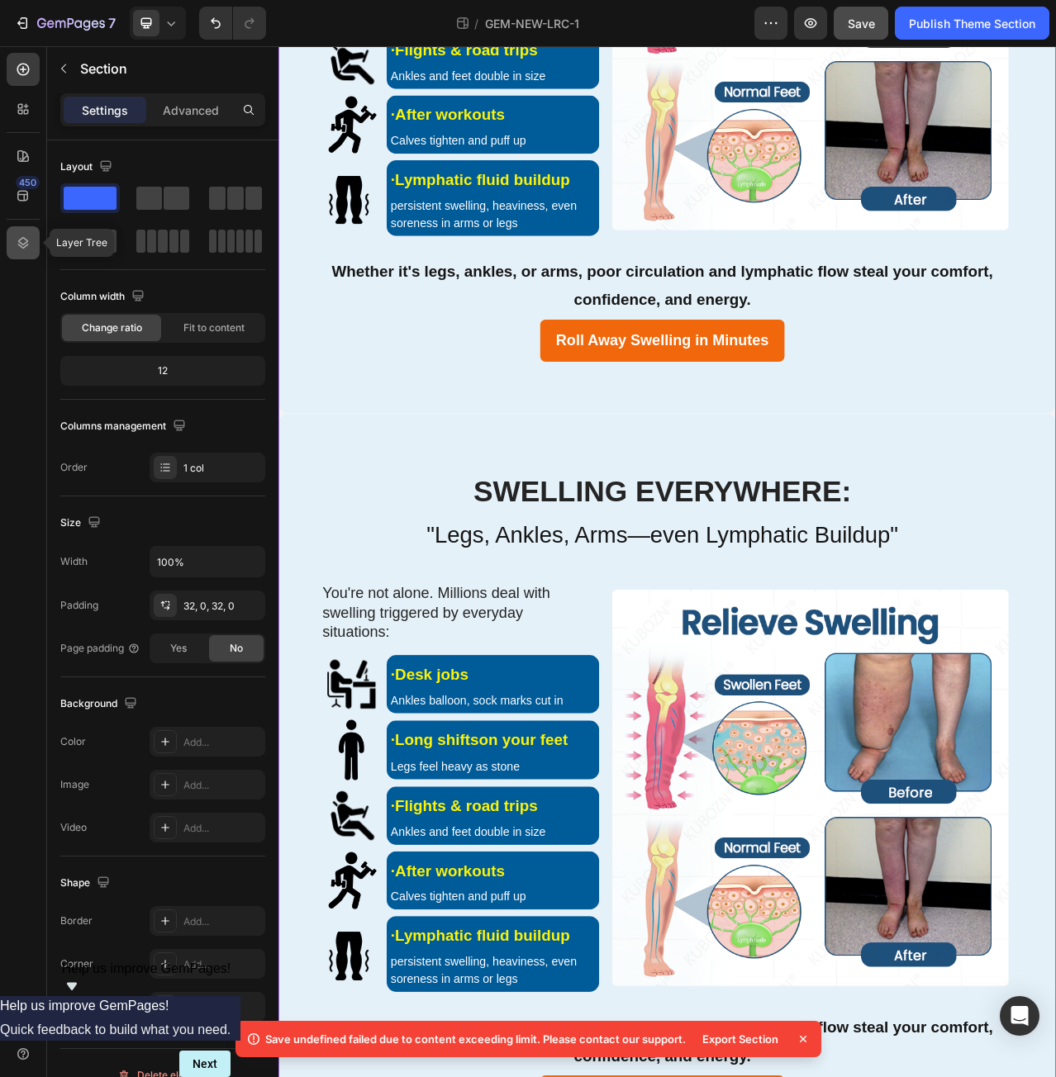
click at [22, 245] on icon at bounding box center [23, 243] width 11 height 12
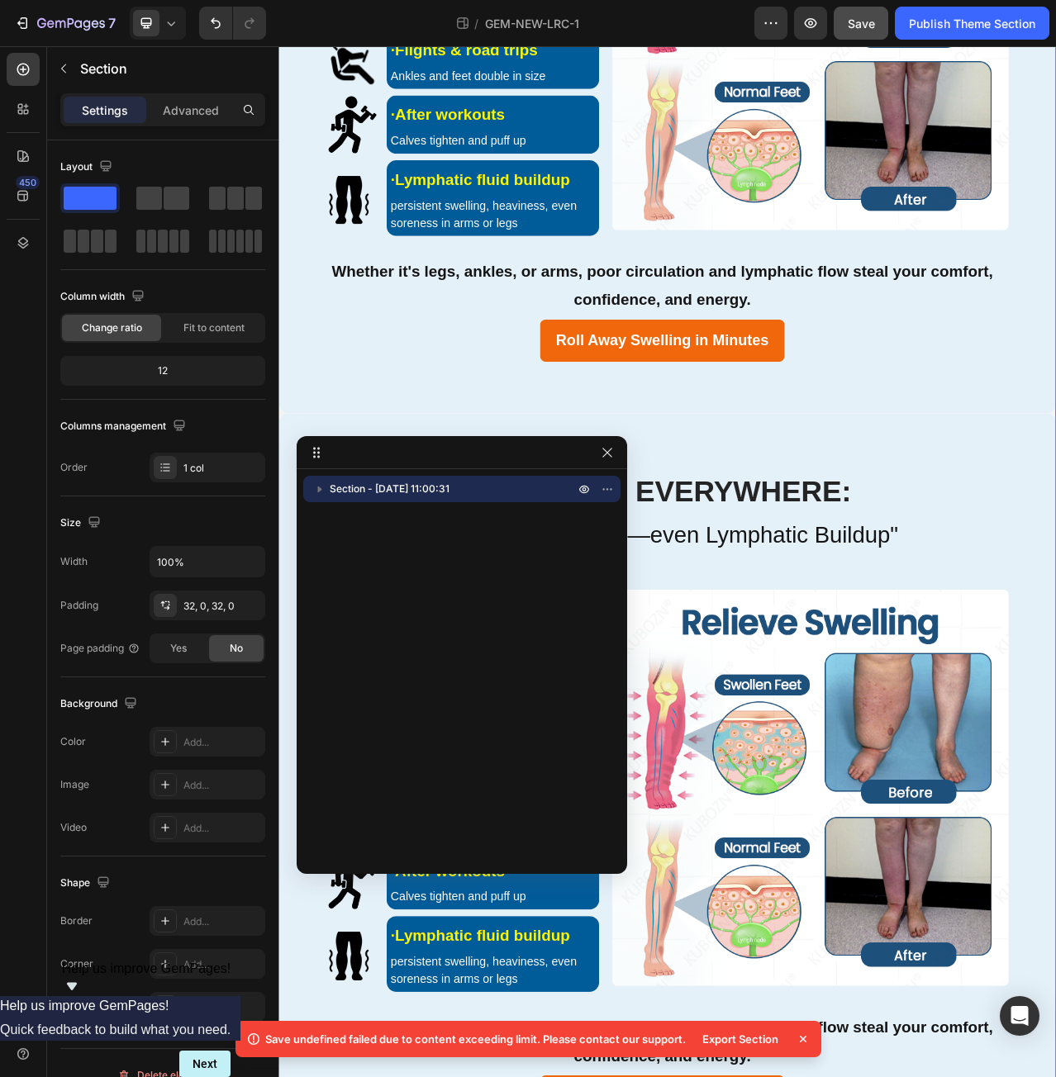
click at [393, 496] on span "Section - [DATE] 11:00:31" at bounding box center [390, 489] width 120 height 17
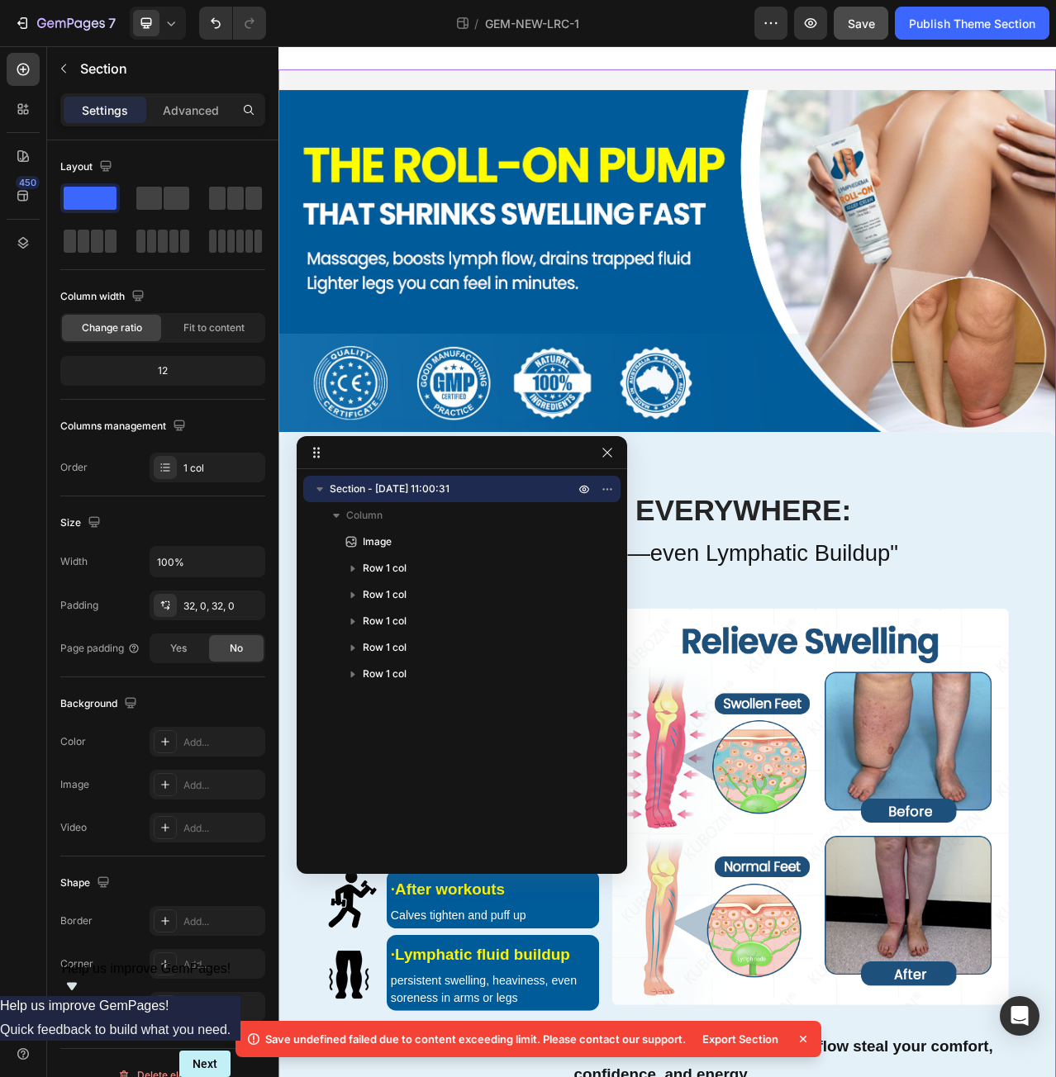
scroll to position [0, 0]
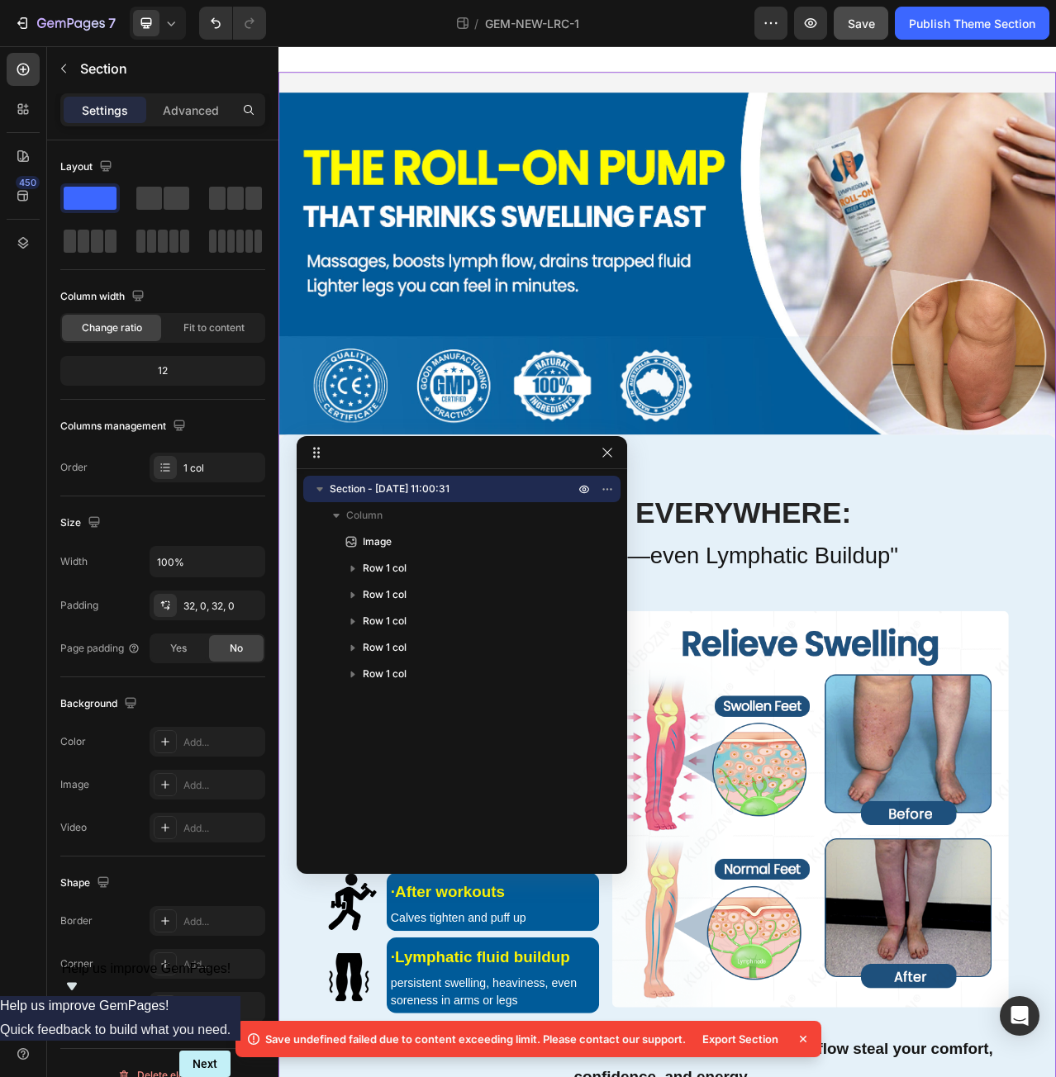
click at [449, 725] on div "Section - [DATE] 11:00:31 Column Image Row 1 col Row 1 col Row 1 col Row 1 col …" at bounding box center [462, 666] width 330 height 380
click at [42, 24] on icon "button" at bounding box center [41, 23] width 9 height 10
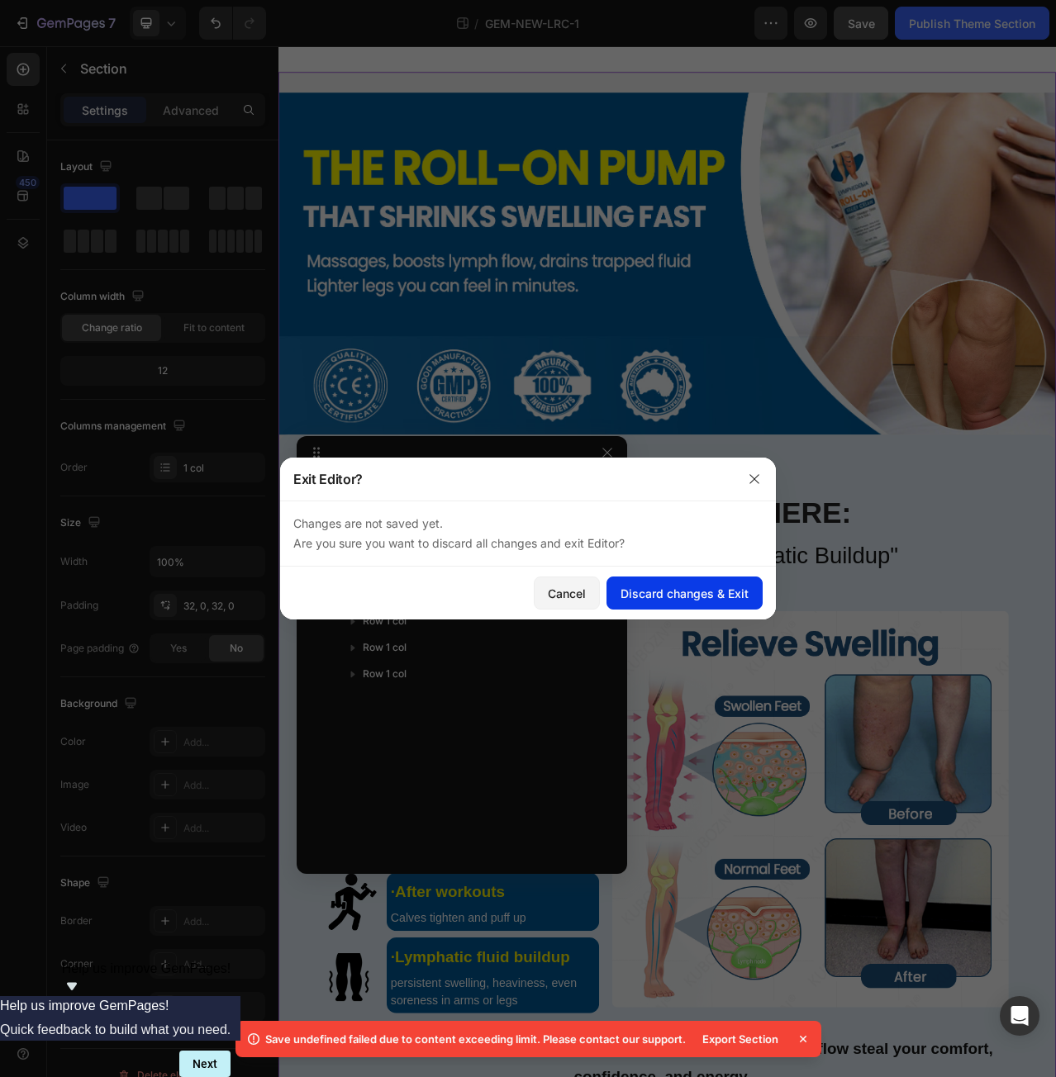
click at [658, 597] on div "Discard changes & Exit" at bounding box center [684, 593] width 128 height 17
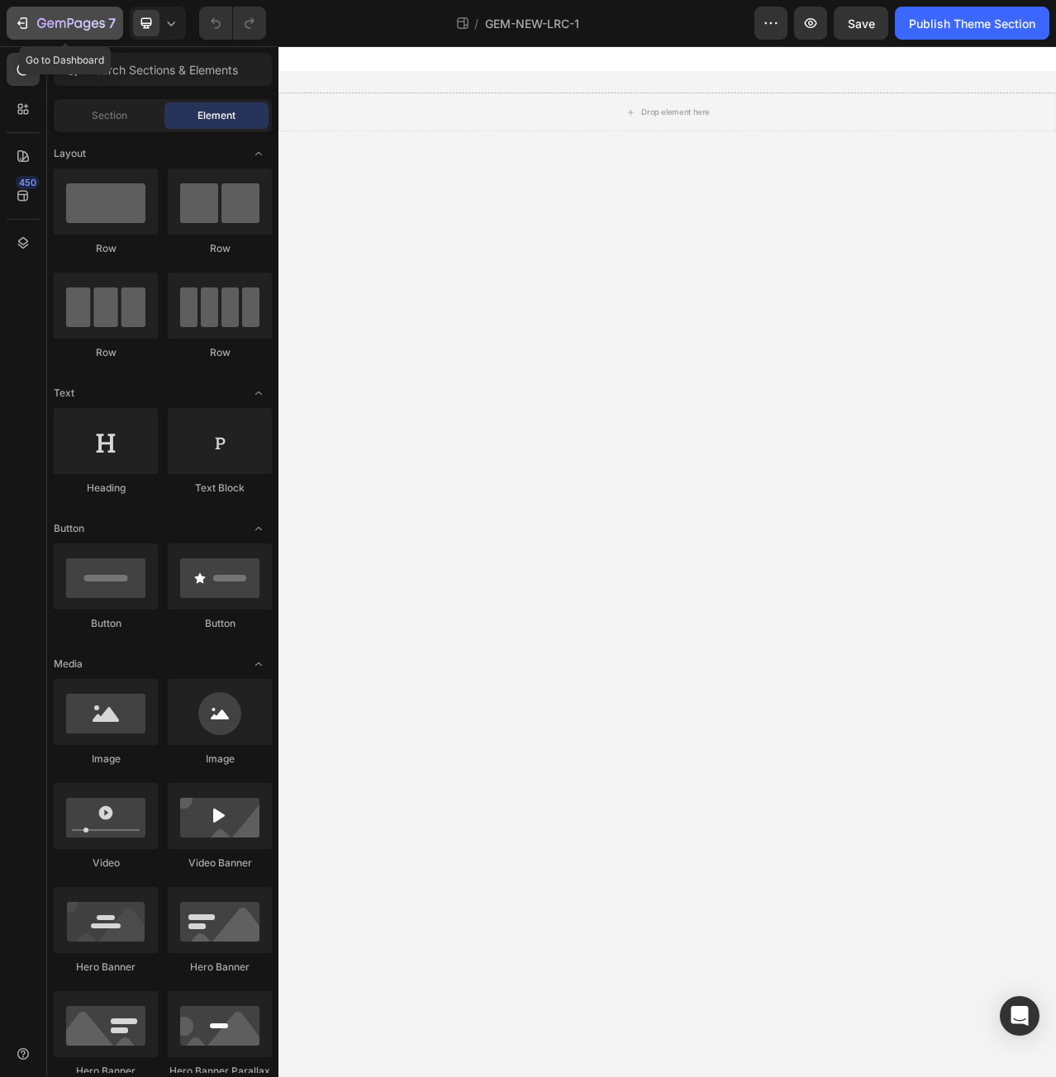
click at [33, 27] on div "7" at bounding box center [65, 23] width 102 height 20
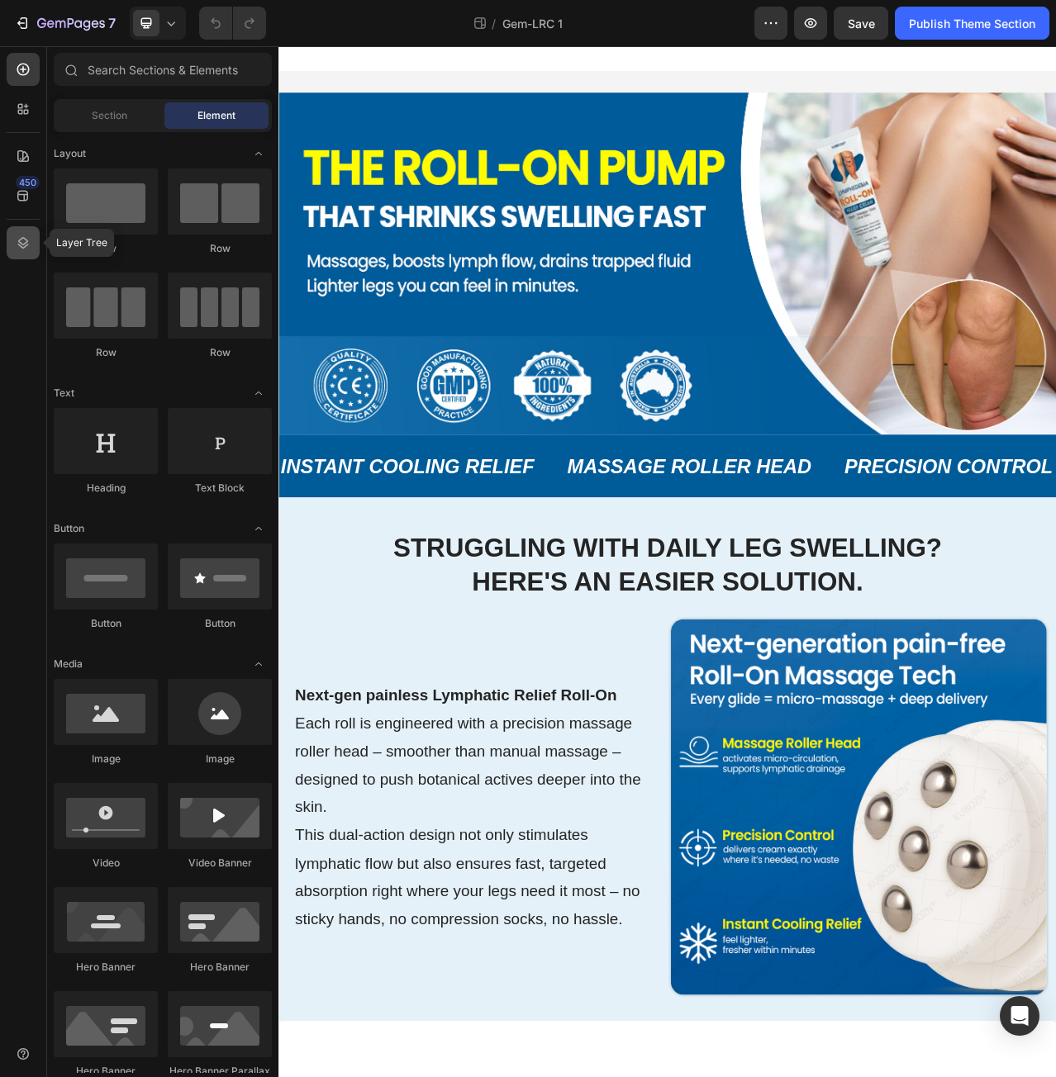
click at [31, 242] on div at bounding box center [23, 242] width 33 height 33
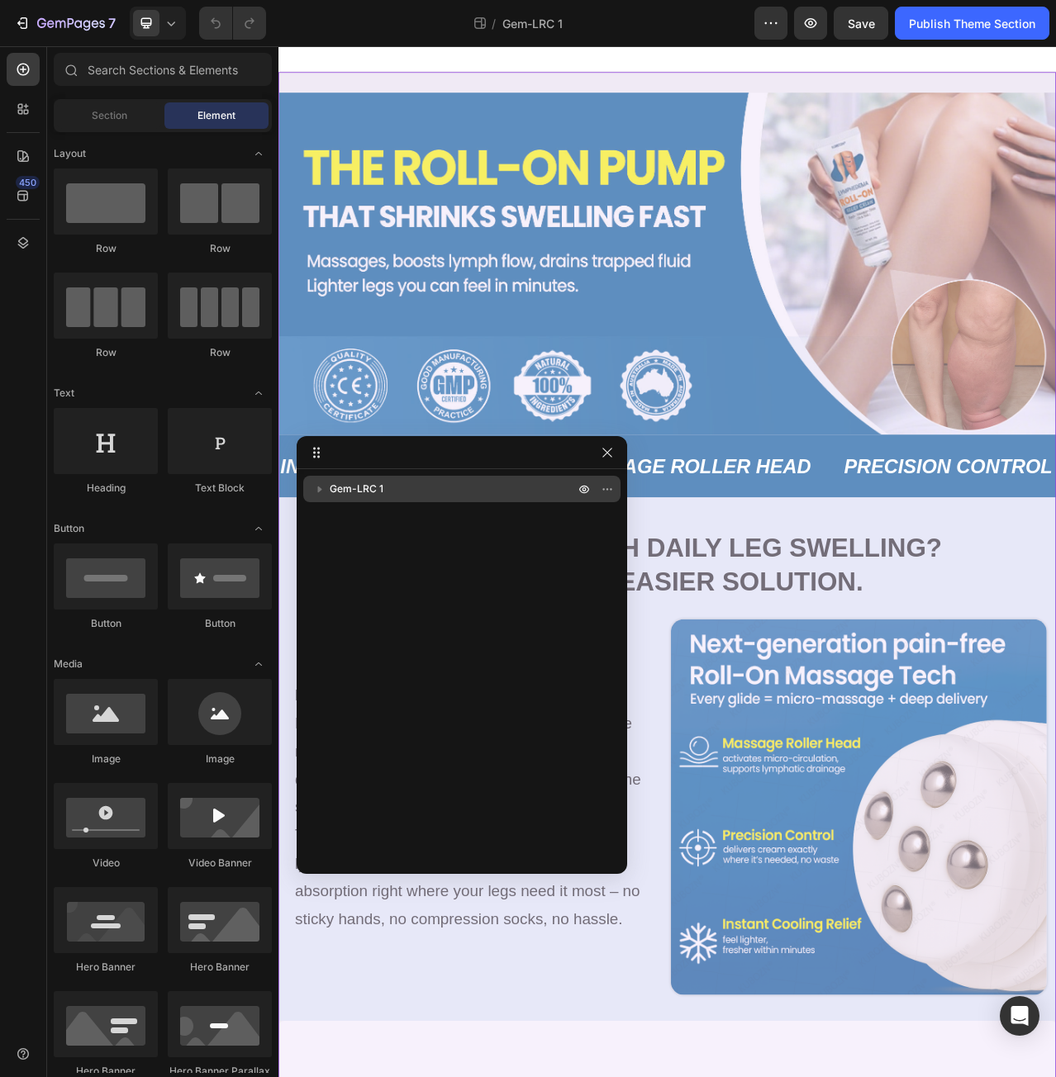
click at [391, 502] on div "Gem-LRC 1" at bounding box center [462, 489] width 304 height 26
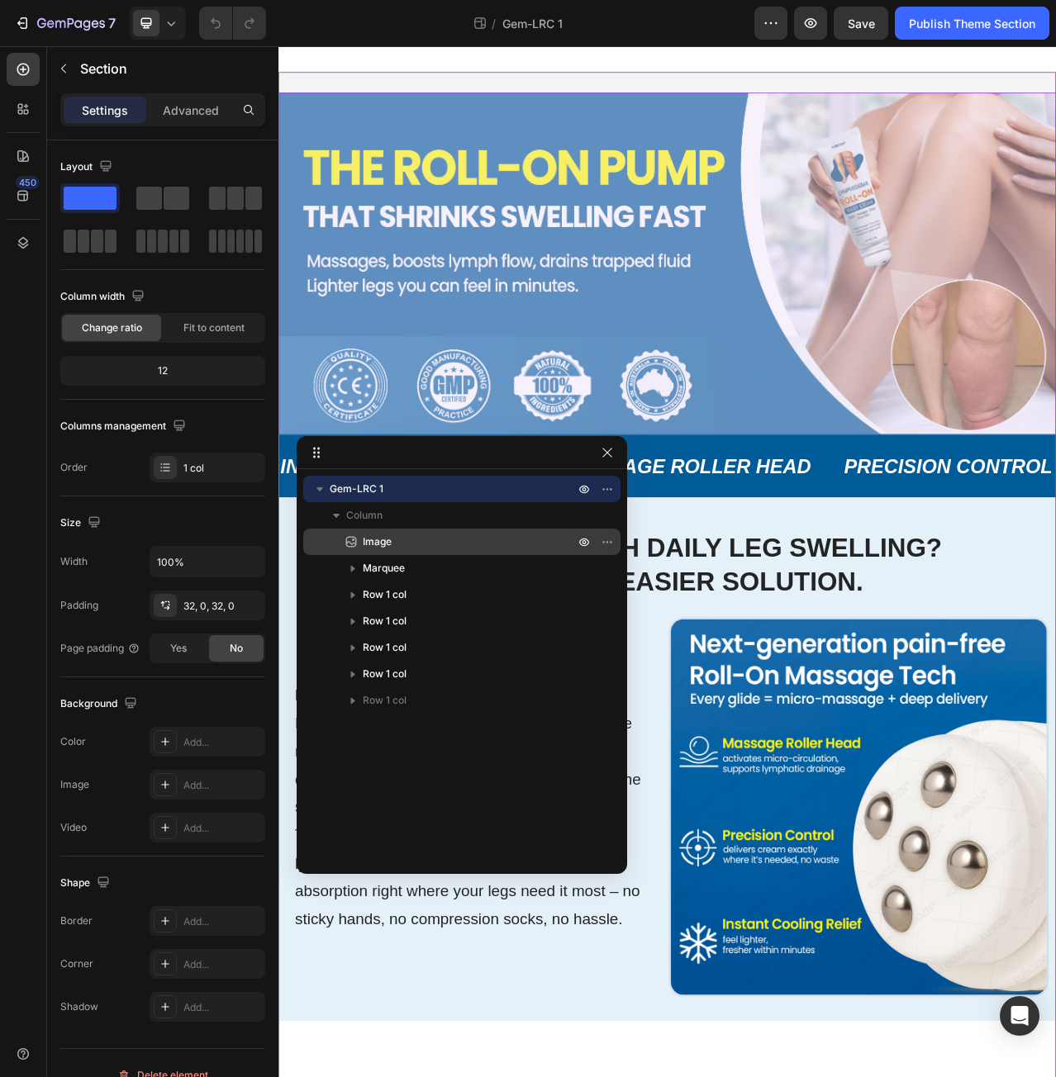
click at [401, 541] on p "Image" at bounding box center [450, 542] width 215 height 17
